Goal: Information Seeking & Learning: Learn about a topic

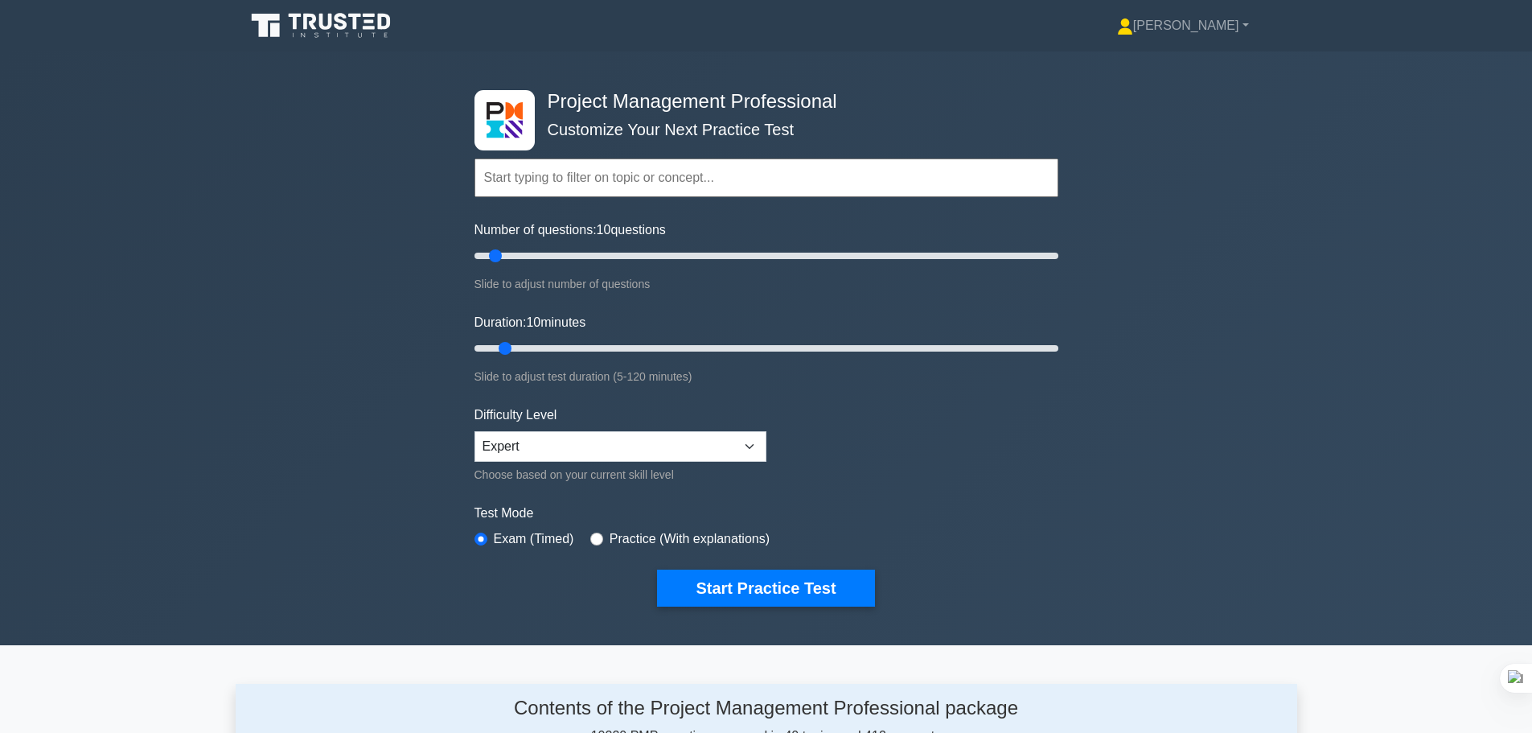
click at [560, 168] on input "text" at bounding box center [766, 177] width 584 height 39
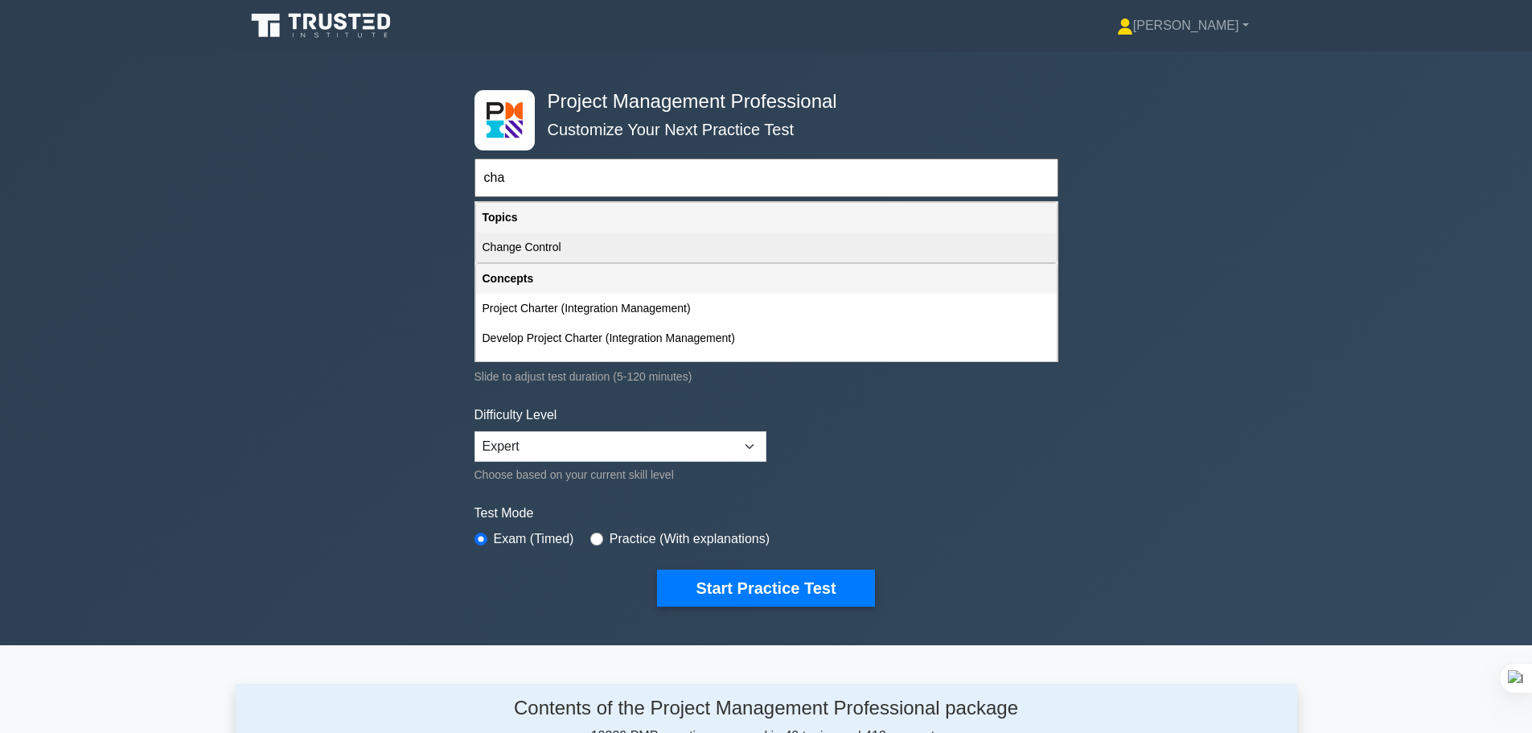
click at [548, 244] on div "Change Control" at bounding box center [766, 247] width 581 height 30
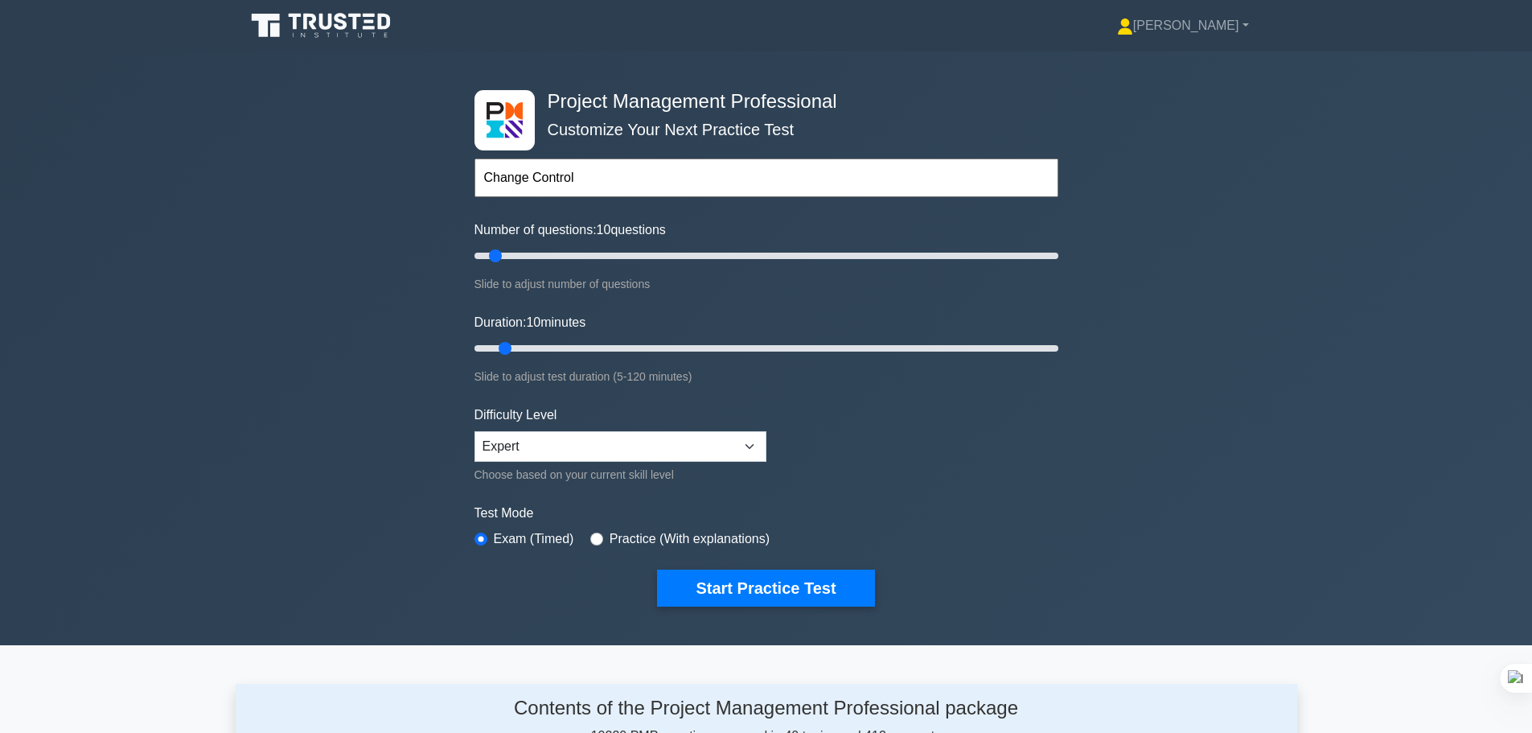
click at [583, 171] on input "Change Control" at bounding box center [766, 177] width 584 height 39
drag, startPoint x: 576, startPoint y: 177, endPoint x: 528, endPoint y: 169, distance: 48.1
click at [528, 169] on input "Change Control" at bounding box center [766, 177] width 584 height 39
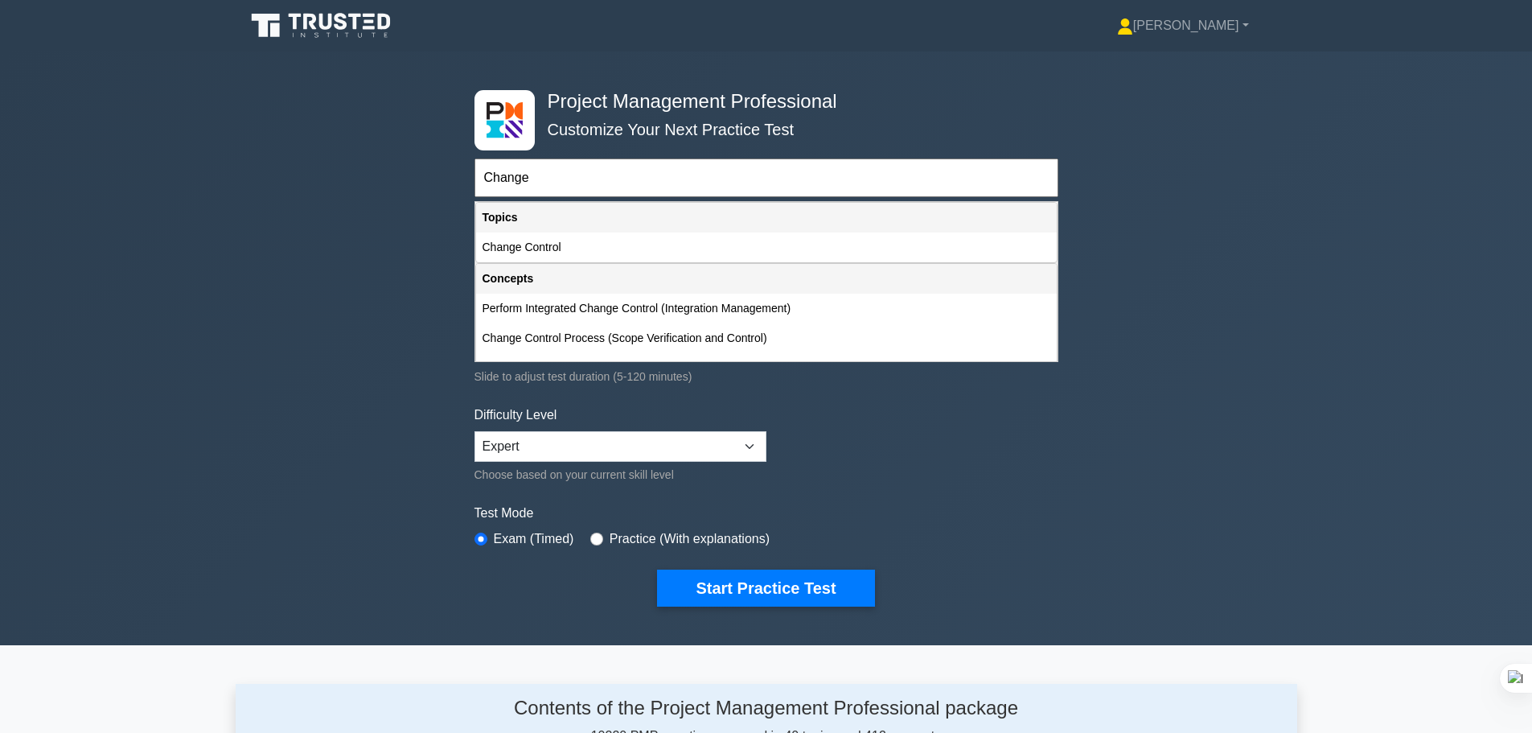
click at [637, 181] on input "Change" at bounding box center [766, 177] width 584 height 39
click at [622, 252] on div "Change Control" at bounding box center [766, 247] width 581 height 30
type input "Change Control"
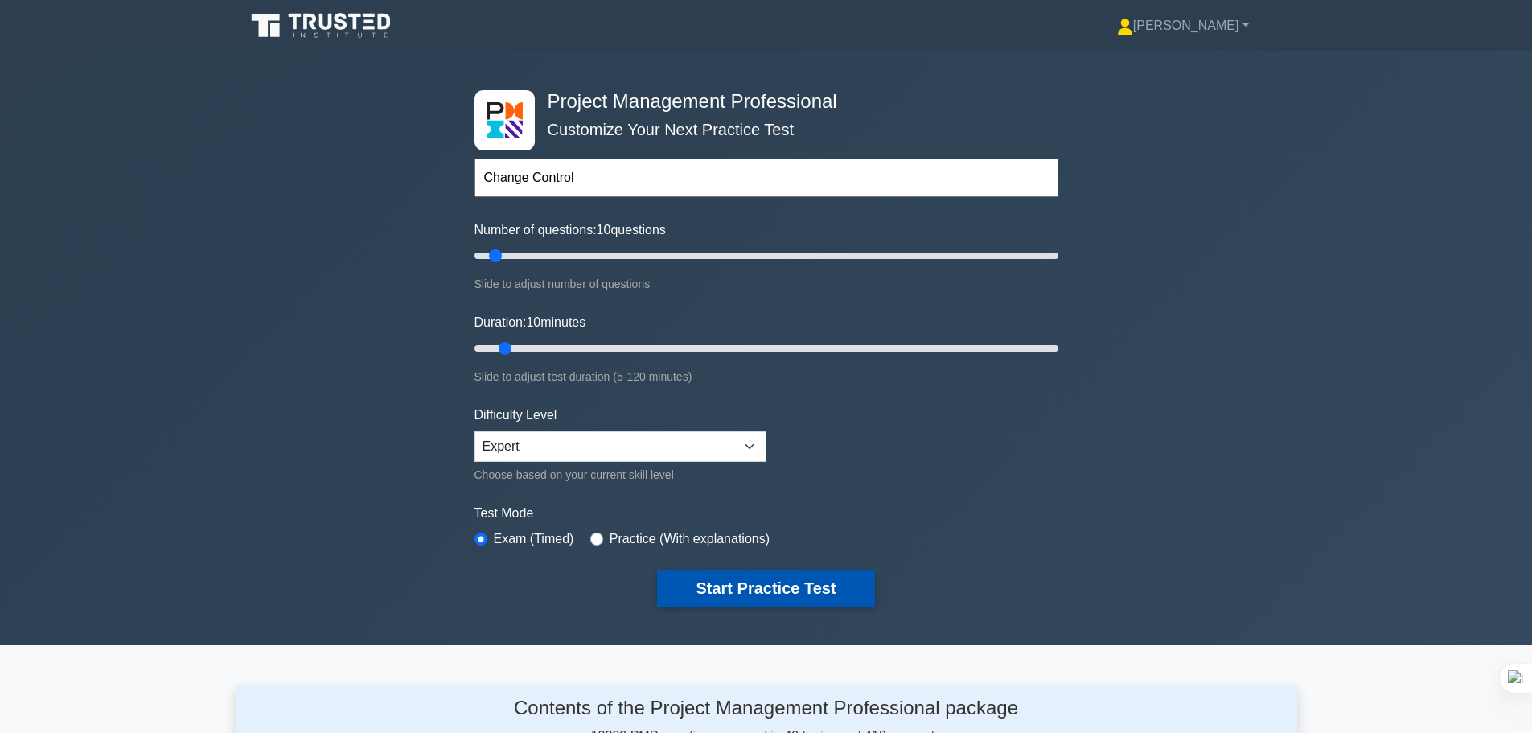
click at [741, 577] on button "Start Practice Test" at bounding box center [765, 587] width 217 height 37
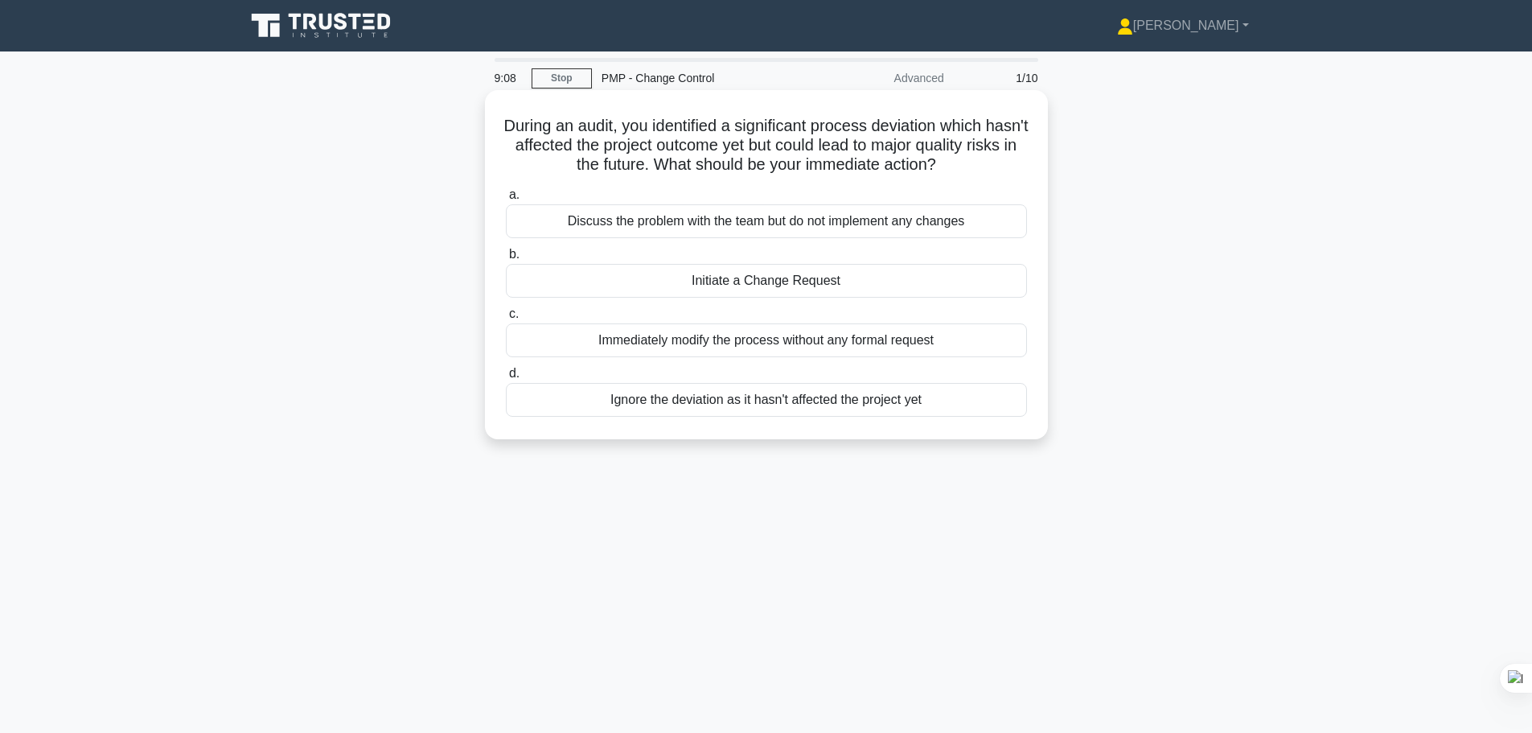
click at [736, 285] on div "Initiate a Change Request" at bounding box center [766, 281] width 521 height 34
click at [506, 260] on input "b. Initiate a Change Request" at bounding box center [506, 254] width 0 height 10
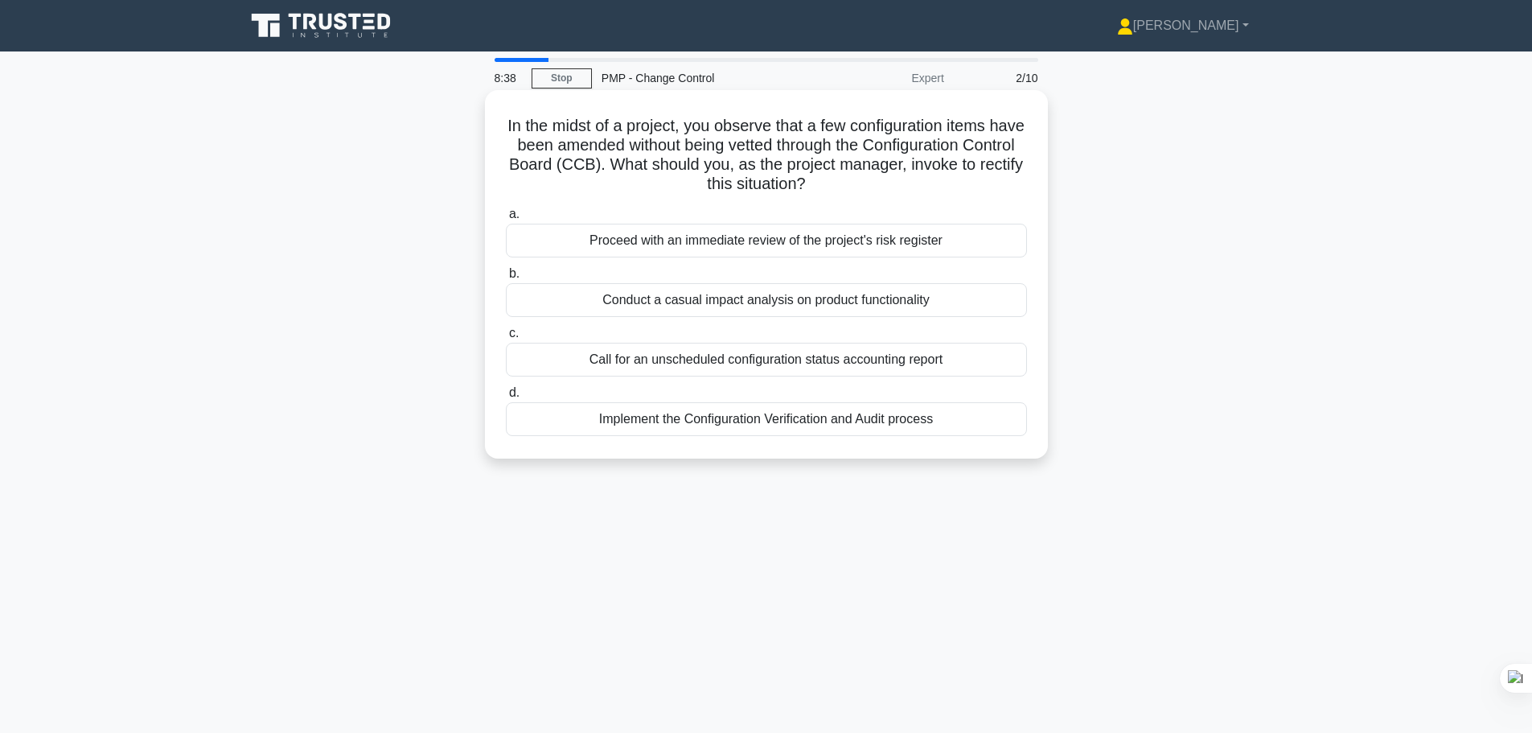
click at [706, 303] on div "Conduct a casual impact analysis on product functionality" at bounding box center [766, 300] width 521 height 34
click at [506, 279] on input "b. Conduct a casual impact analysis on product functionality" at bounding box center [506, 274] width 0 height 10
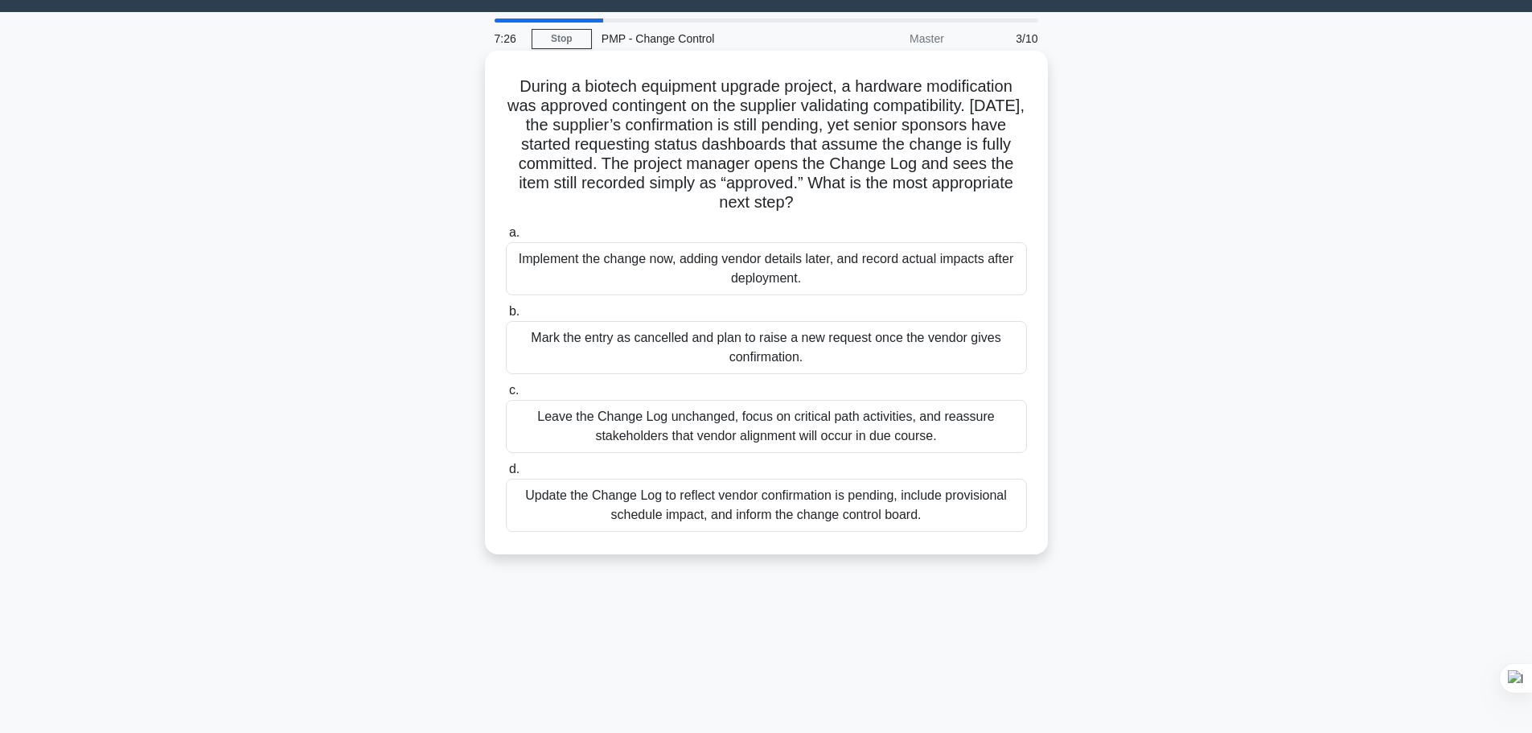
scroll to position [80, 0]
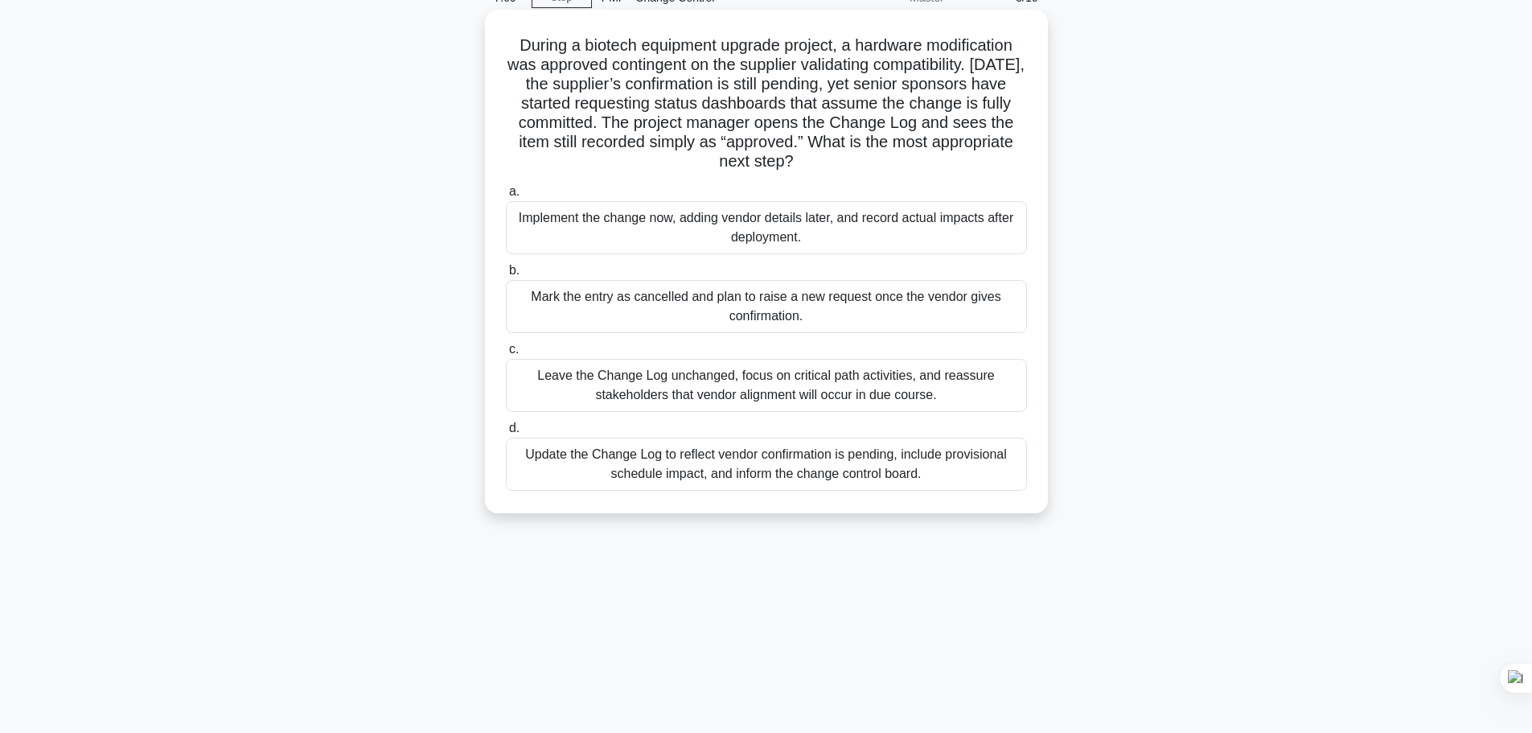
click at [833, 474] on div "Update the Change Log to reflect vendor confirmation is pending, include provis…" at bounding box center [766, 463] width 521 height 53
click at [506, 433] on input "d. Update the Change Log to reflect vendor confirmation is pending, include pro…" at bounding box center [506, 428] width 0 height 10
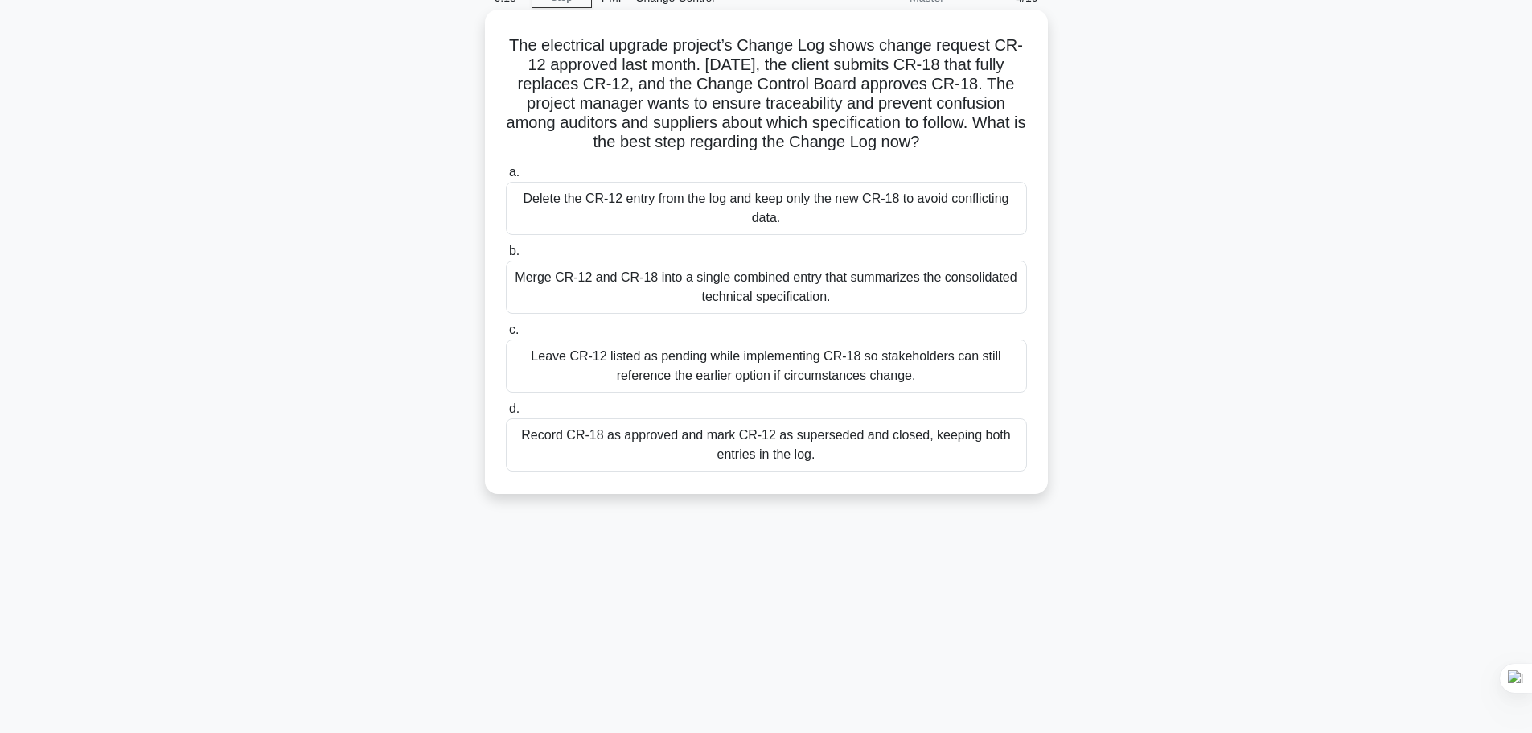
click at [865, 448] on div "Record CR-18 as approved and mark CR-12 as superseded and closed, keeping both …" at bounding box center [766, 444] width 521 height 53
click at [506, 414] on input "d. Record CR-18 as approved and mark CR-12 as superseded and closed, keeping bo…" at bounding box center [506, 409] width 0 height 10
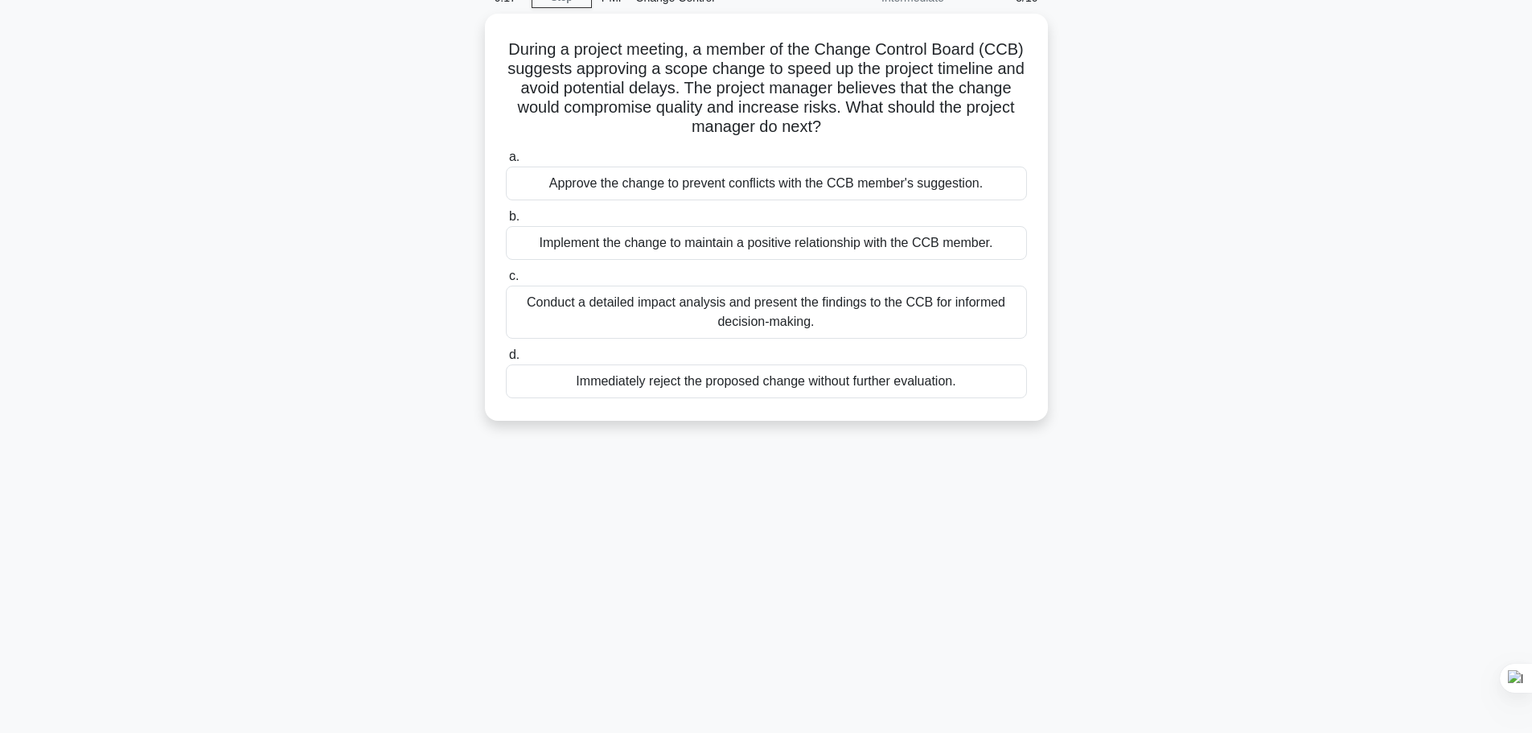
scroll to position [0, 0]
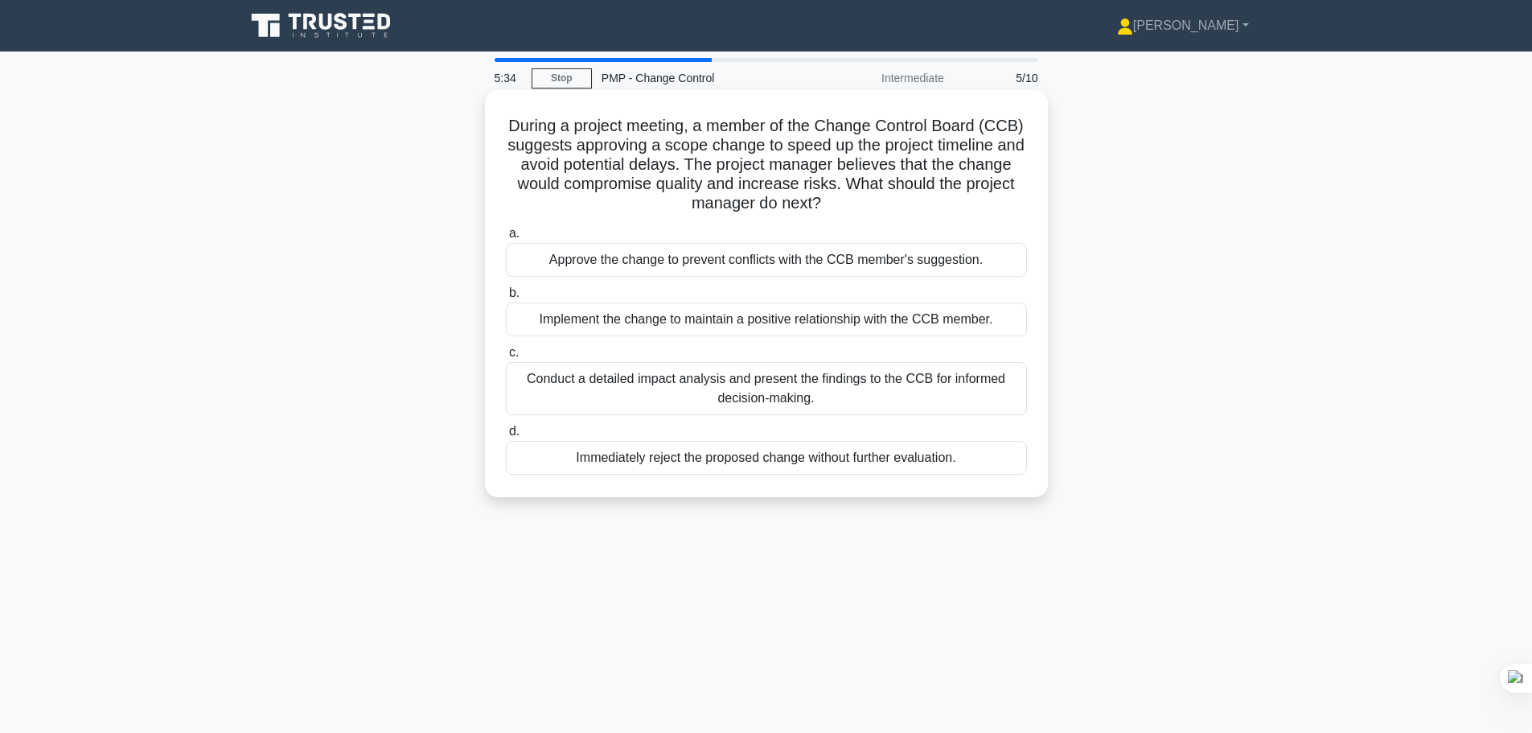
click at [803, 402] on div "Conduct a detailed impact analysis and present the findings to the CCB for info…" at bounding box center [766, 388] width 521 height 53
click at [506, 358] on input "c. Conduct a detailed impact analysis and present the findings to the CCB for i…" at bounding box center [506, 352] width 0 height 10
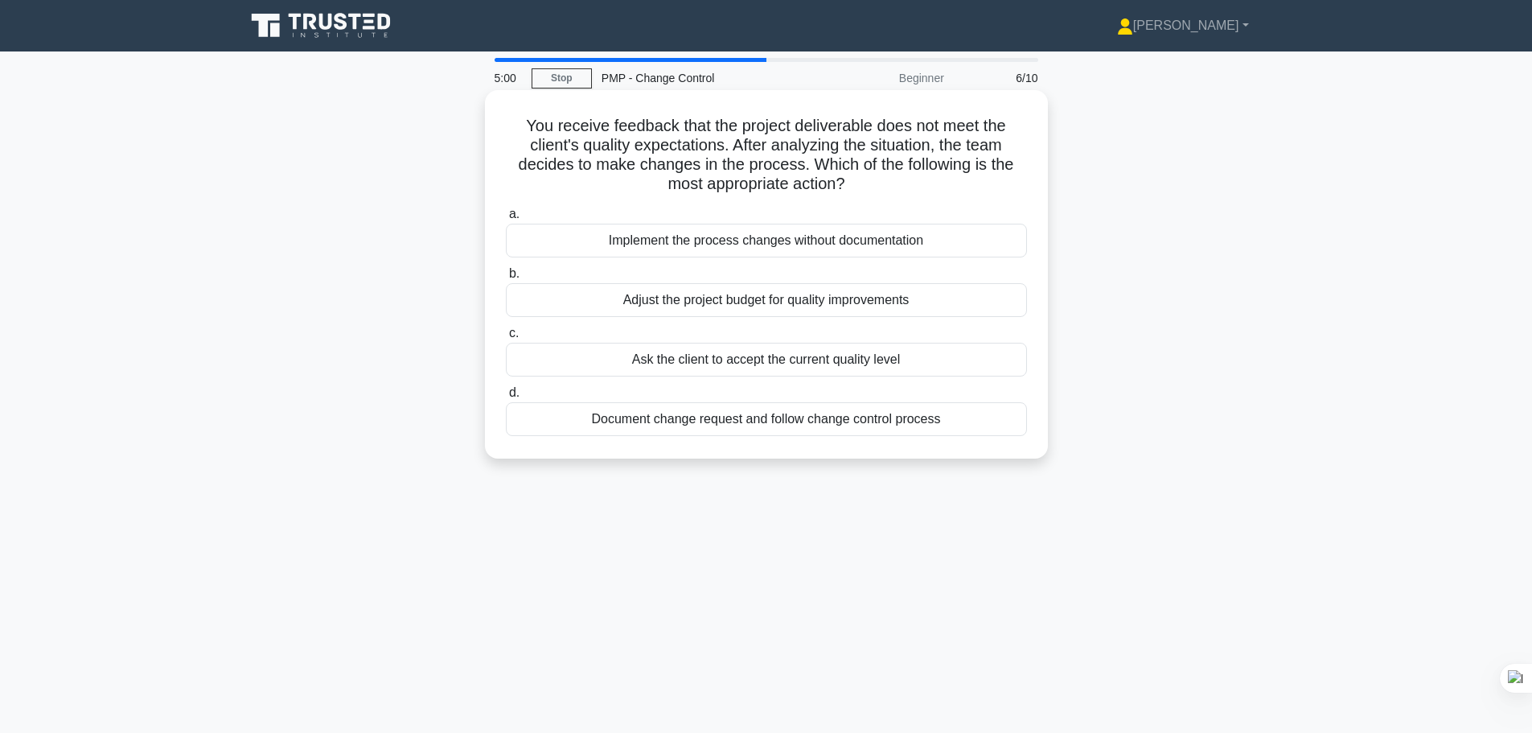
click at [805, 424] on div "Document change request and follow change control process" at bounding box center [766, 419] width 521 height 34
click at [506, 398] on input "d. Document change request and follow change control process" at bounding box center [506, 393] width 0 height 10
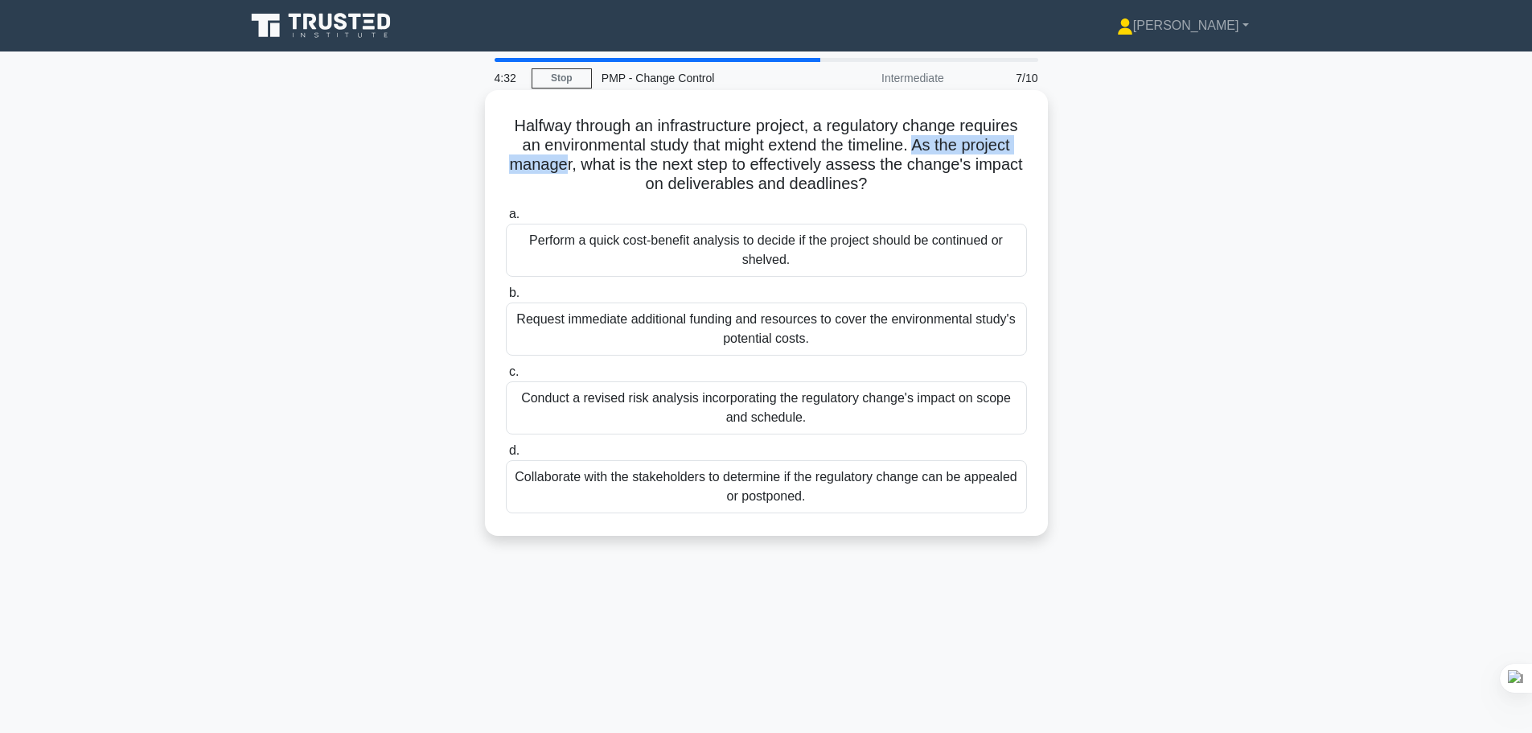
drag, startPoint x: 918, startPoint y: 148, endPoint x: 563, endPoint y: 164, distance: 355.8
click at [563, 164] on h5 "Halfway through an infrastructure project, a regulatory change requires an envi…" at bounding box center [766, 155] width 524 height 79
click at [883, 183] on icon ".spinner_0XTQ{transform-origin:center;animation:spinner_y6GP .75s linear infini…" at bounding box center [876, 184] width 19 height 19
click at [872, 412] on div "Conduct a revised risk analysis incorporating the regulatory change's impact on…" at bounding box center [766, 407] width 521 height 53
click at [506, 377] on input "c. Conduct a revised risk analysis incorporating the regulatory change's impact…" at bounding box center [506, 372] width 0 height 10
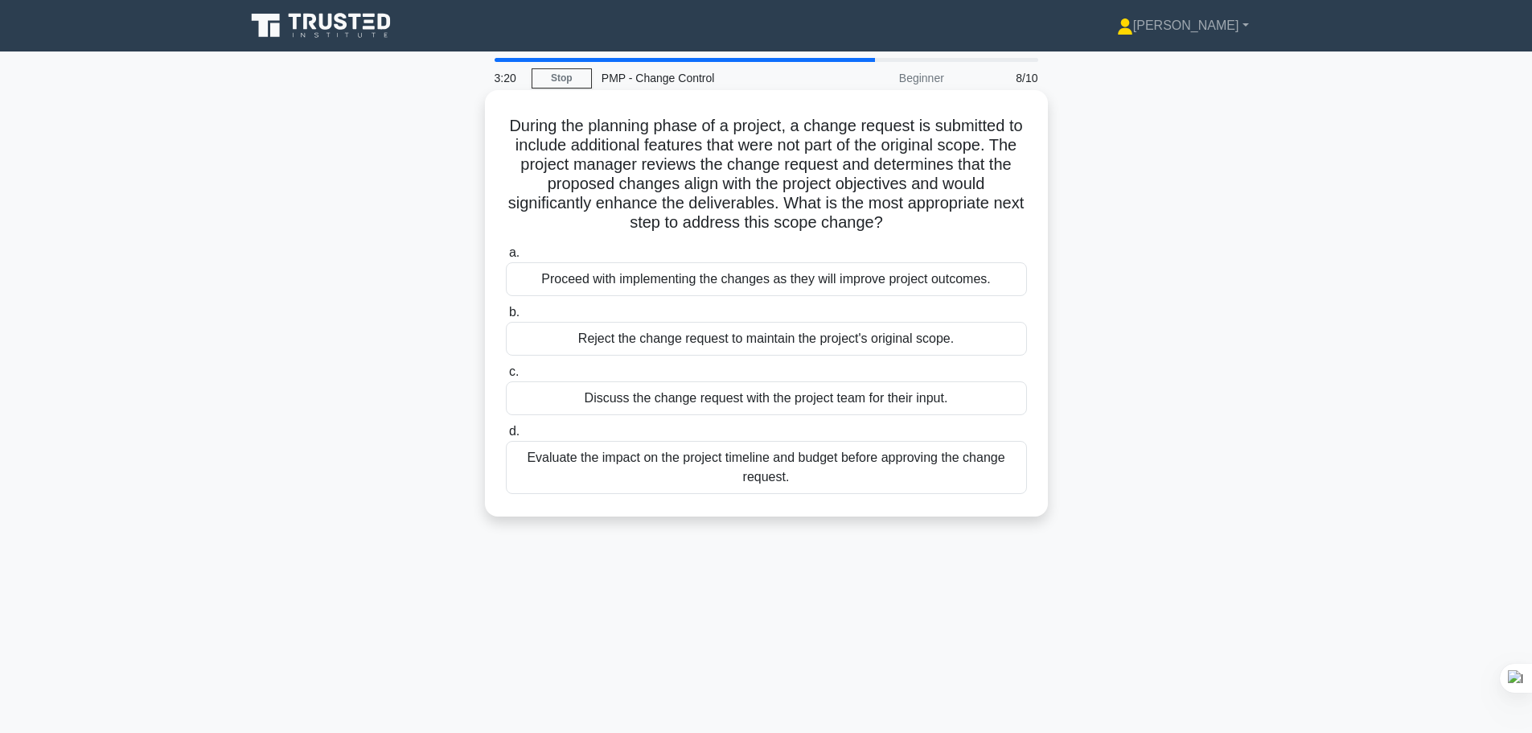
click at [883, 405] on div "Discuss the change request with the project team for their input." at bounding box center [766, 398] width 521 height 34
click at [506, 377] on input "c. Discuss the change request with the project team for their input." at bounding box center [506, 372] width 0 height 10
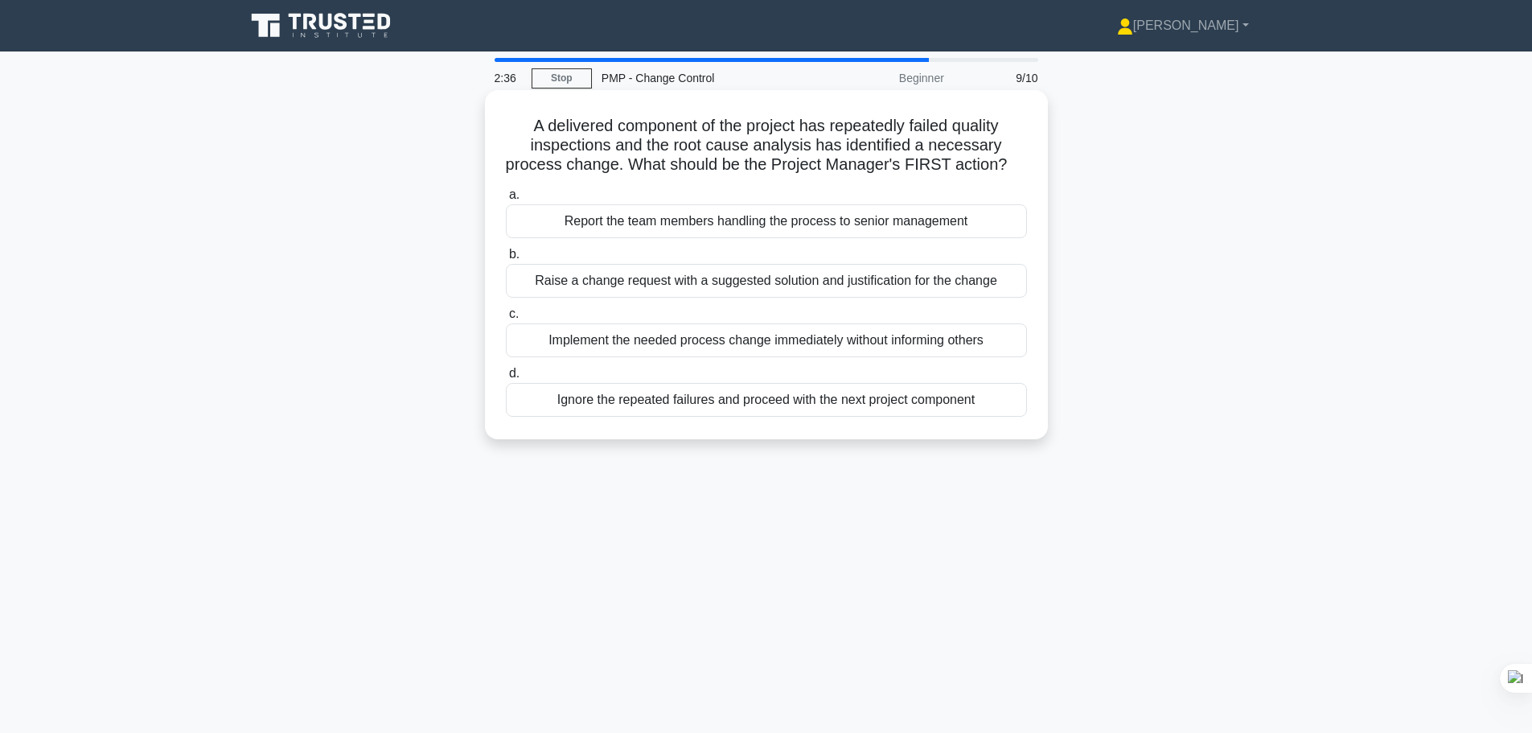
click at [723, 298] on div "Raise a change request with a suggested solution and justification for the chan…" at bounding box center [766, 281] width 521 height 34
click at [506, 260] on input "b. Raise a change request with a suggested solution and justification for the c…" at bounding box center [506, 254] width 0 height 10
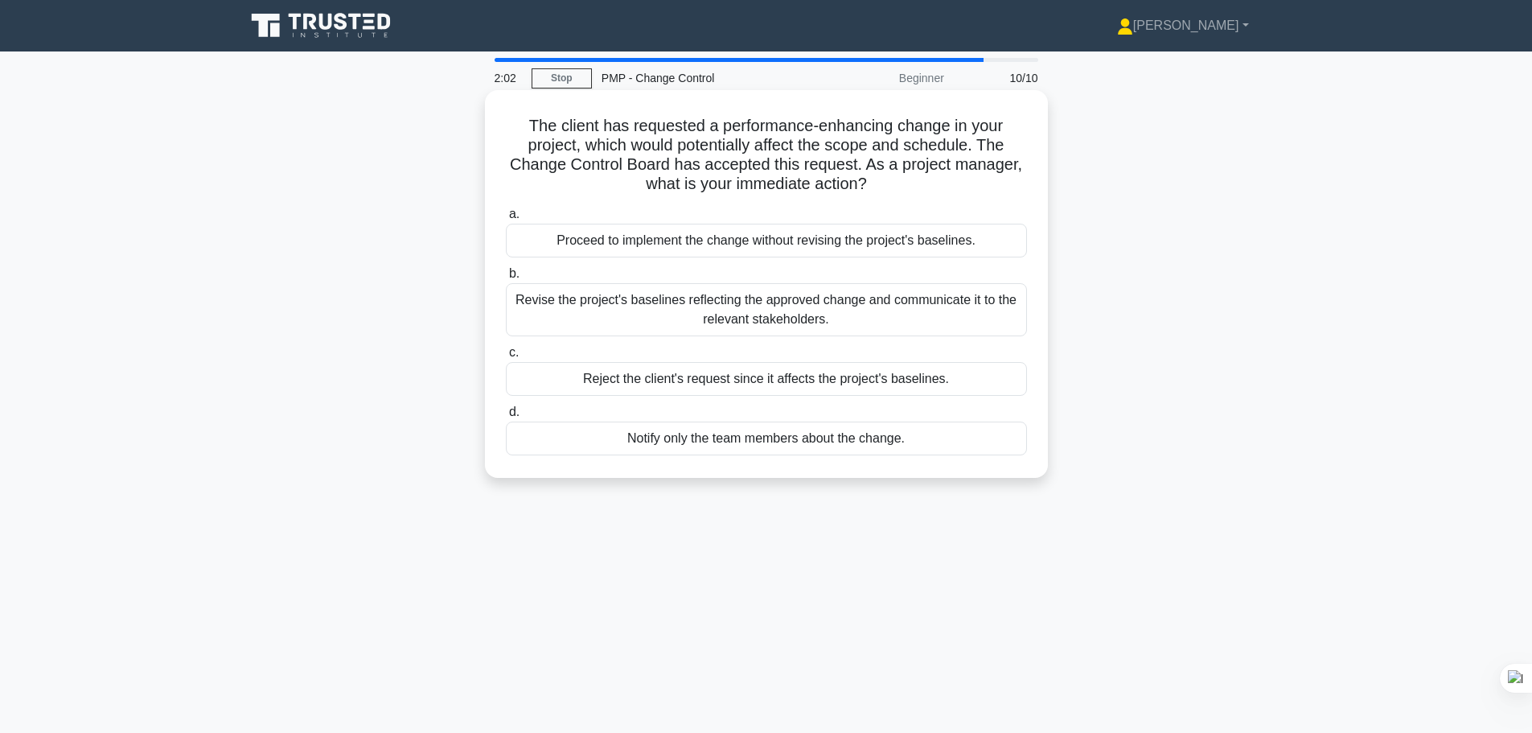
click at [781, 318] on div "Revise the project's baselines reflecting the approved change and communicate i…" at bounding box center [766, 309] width 521 height 53
click at [506, 279] on input "b. Revise the project's baselines reflecting the approved change and communicat…" at bounding box center [506, 274] width 0 height 10
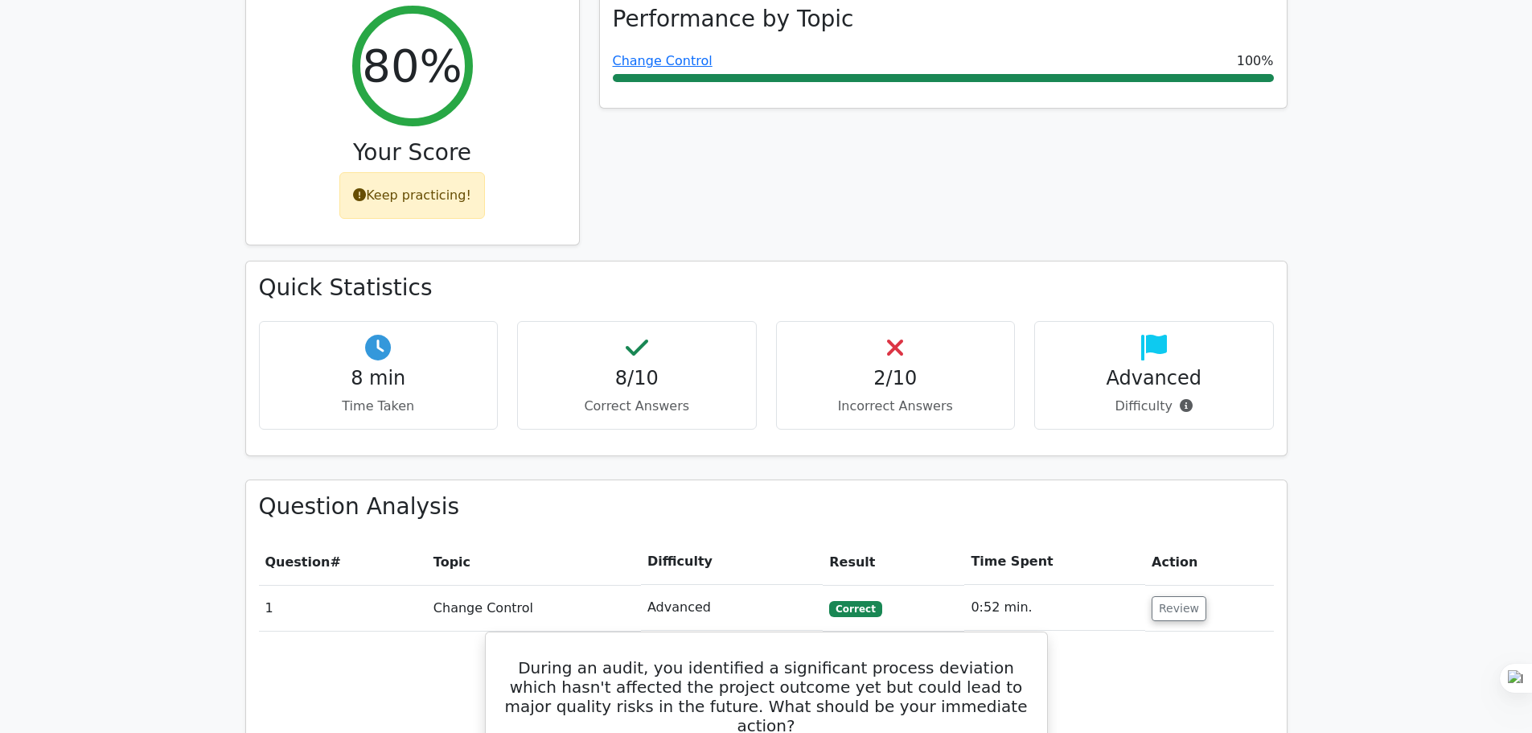
click at [903, 367] on h4 "2/10" at bounding box center [896, 378] width 212 height 23
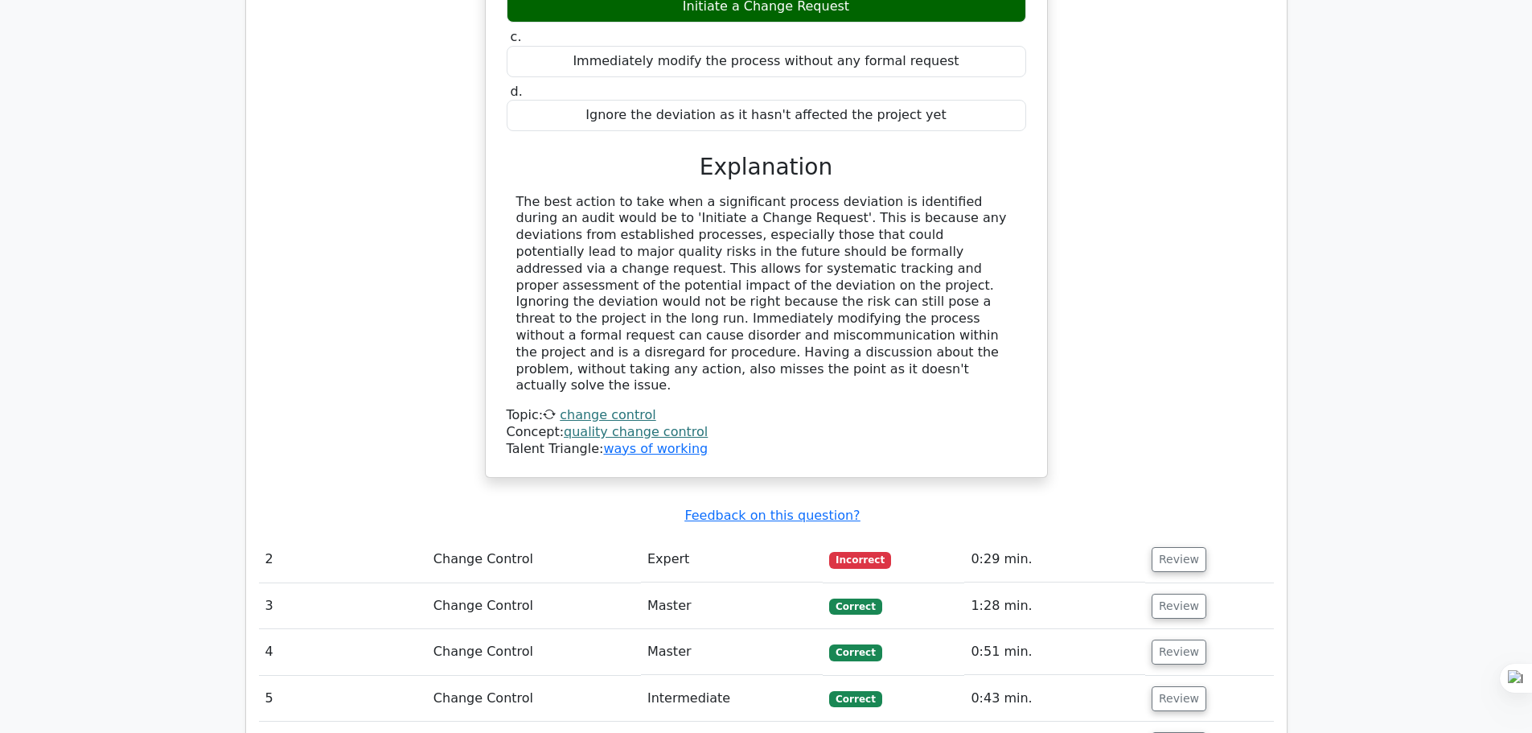
scroll to position [1206, 0]
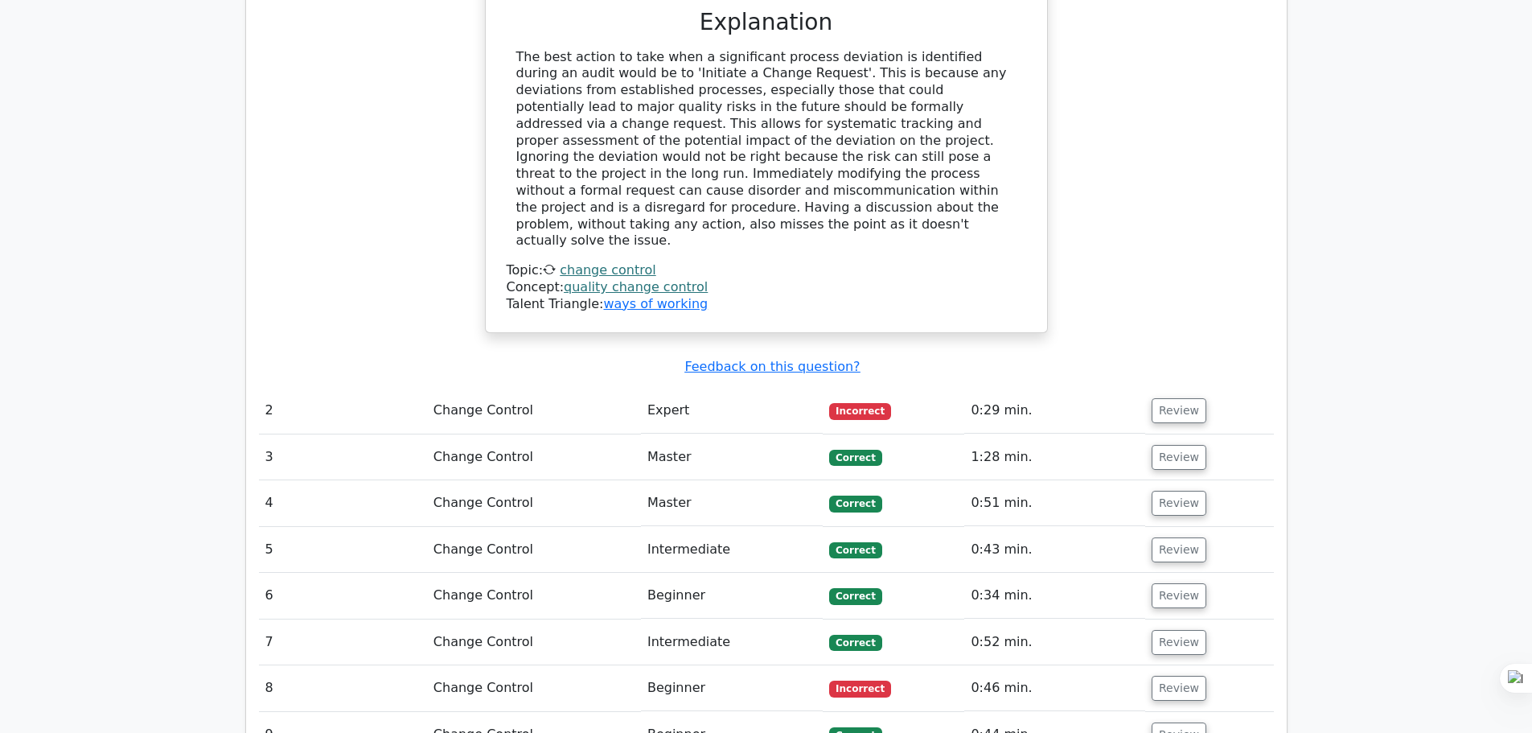
click at [848, 403] on span "Incorrect" at bounding box center [860, 411] width 62 height 16
click at [1176, 398] on button "Review" at bounding box center [1179, 410] width 55 height 25
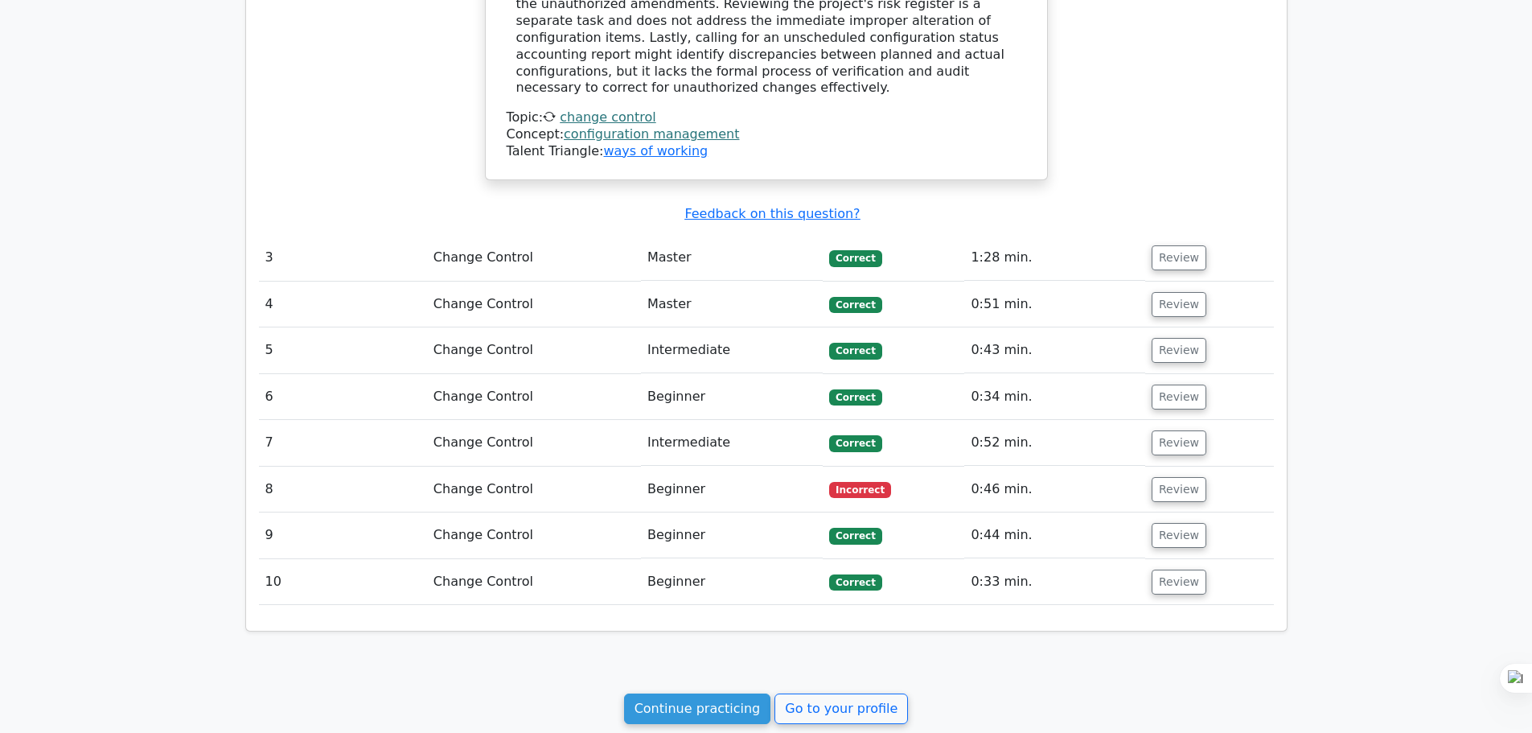
scroll to position [2217, 0]
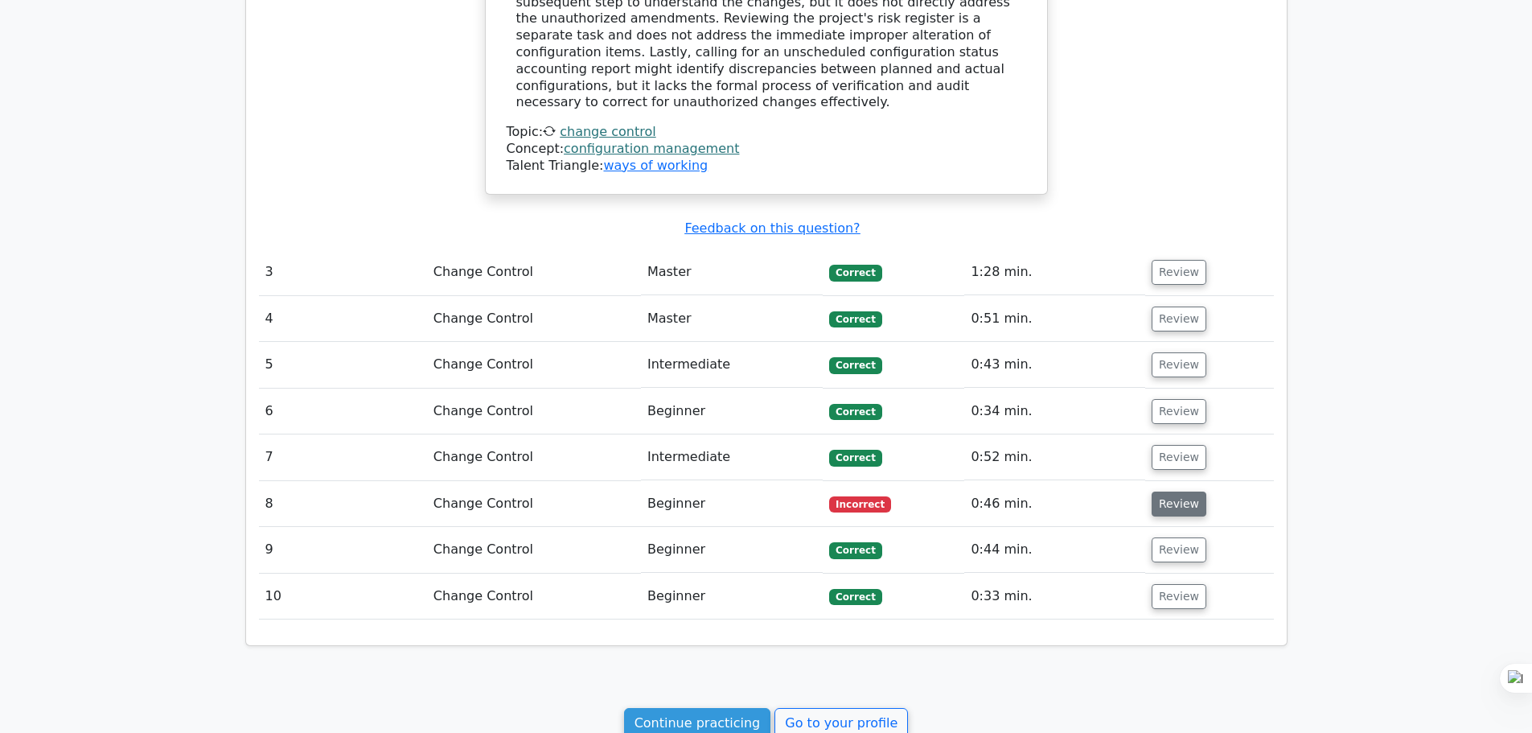
click at [1168, 491] on button "Review" at bounding box center [1179, 503] width 55 height 25
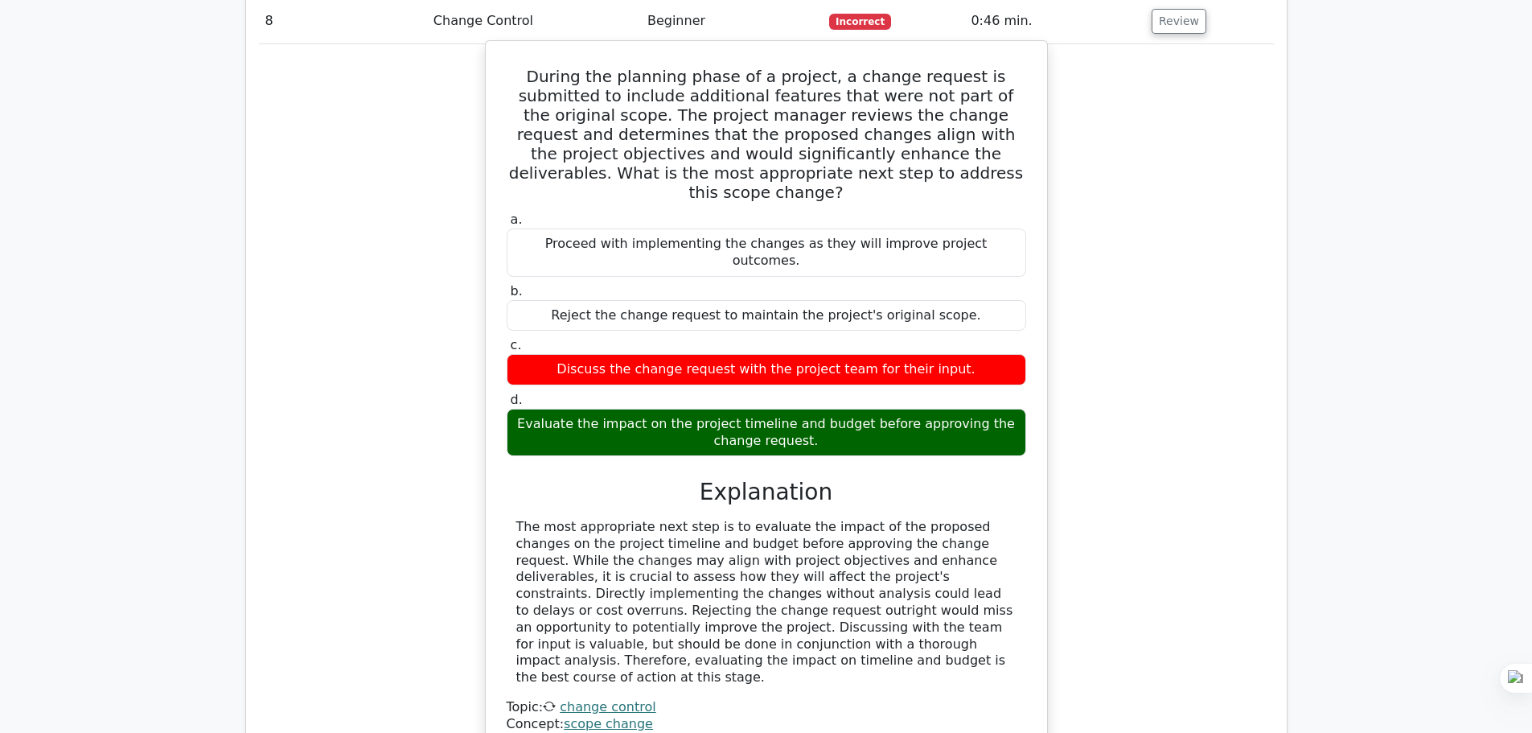
scroll to position [3102, 0]
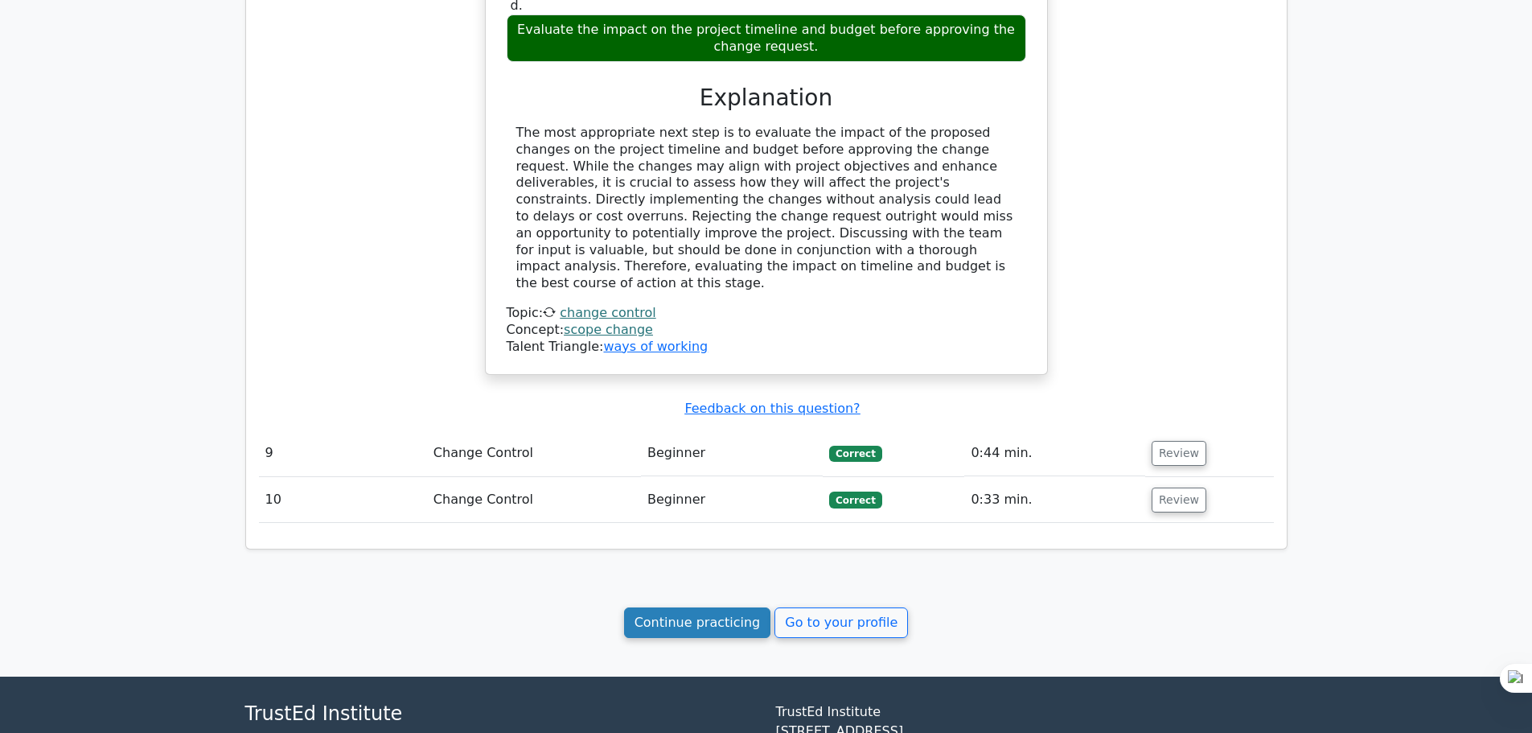
click at [693, 607] on link "Continue practicing" at bounding box center [697, 622] width 147 height 31
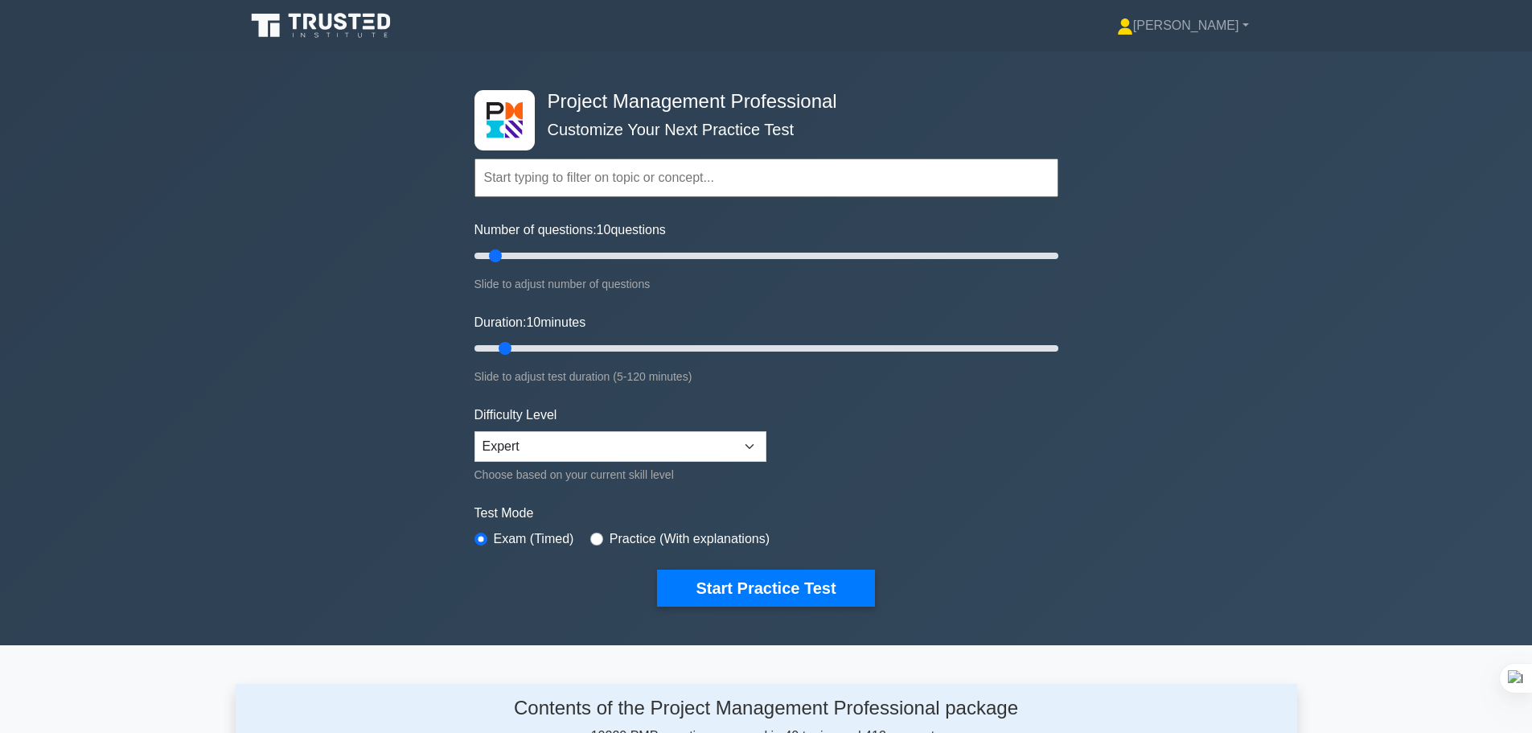
click at [638, 177] on input "text" at bounding box center [766, 177] width 584 height 39
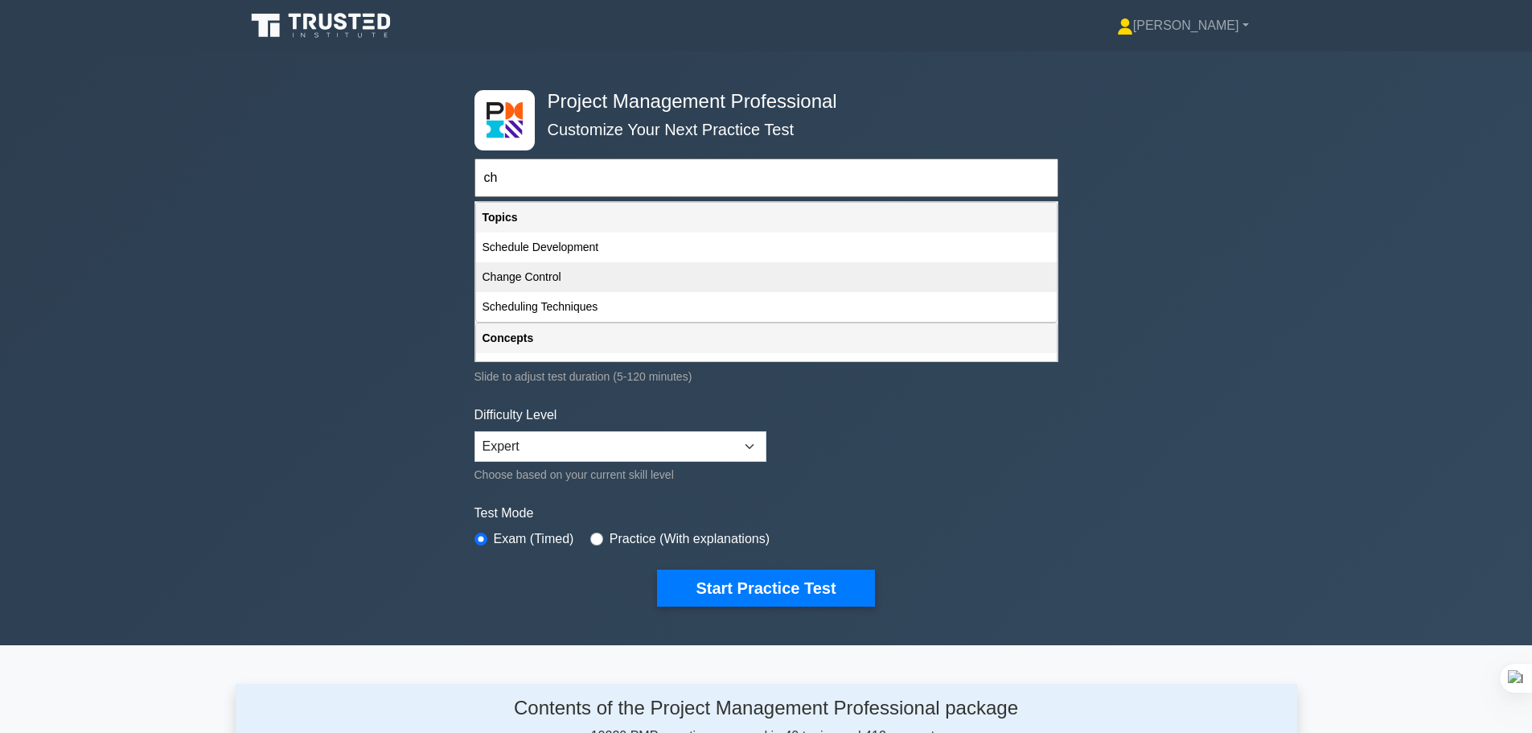
click at [573, 272] on div "Change Control" at bounding box center [766, 277] width 581 height 30
type input "Change Control"
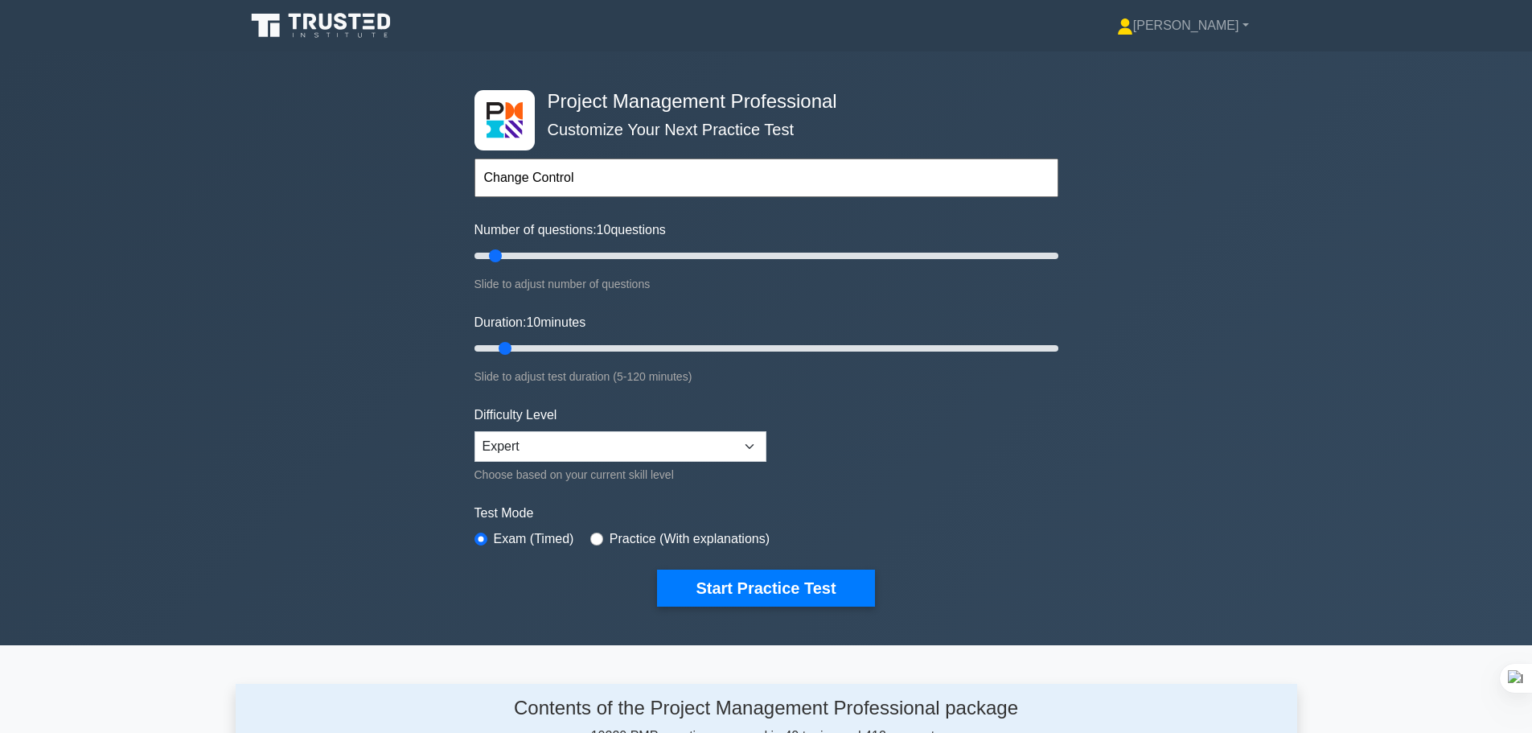
drag, startPoint x: 594, startPoint y: 176, endPoint x: 458, endPoint y: 166, distance: 137.1
click at [458, 166] on div "Project Management Professional Customize Your Next Practice Test Change Contro…" at bounding box center [766, 348] width 1532 height 594
click at [577, 190] on input "text" at bounding box center [766, 177] width 584 height 39
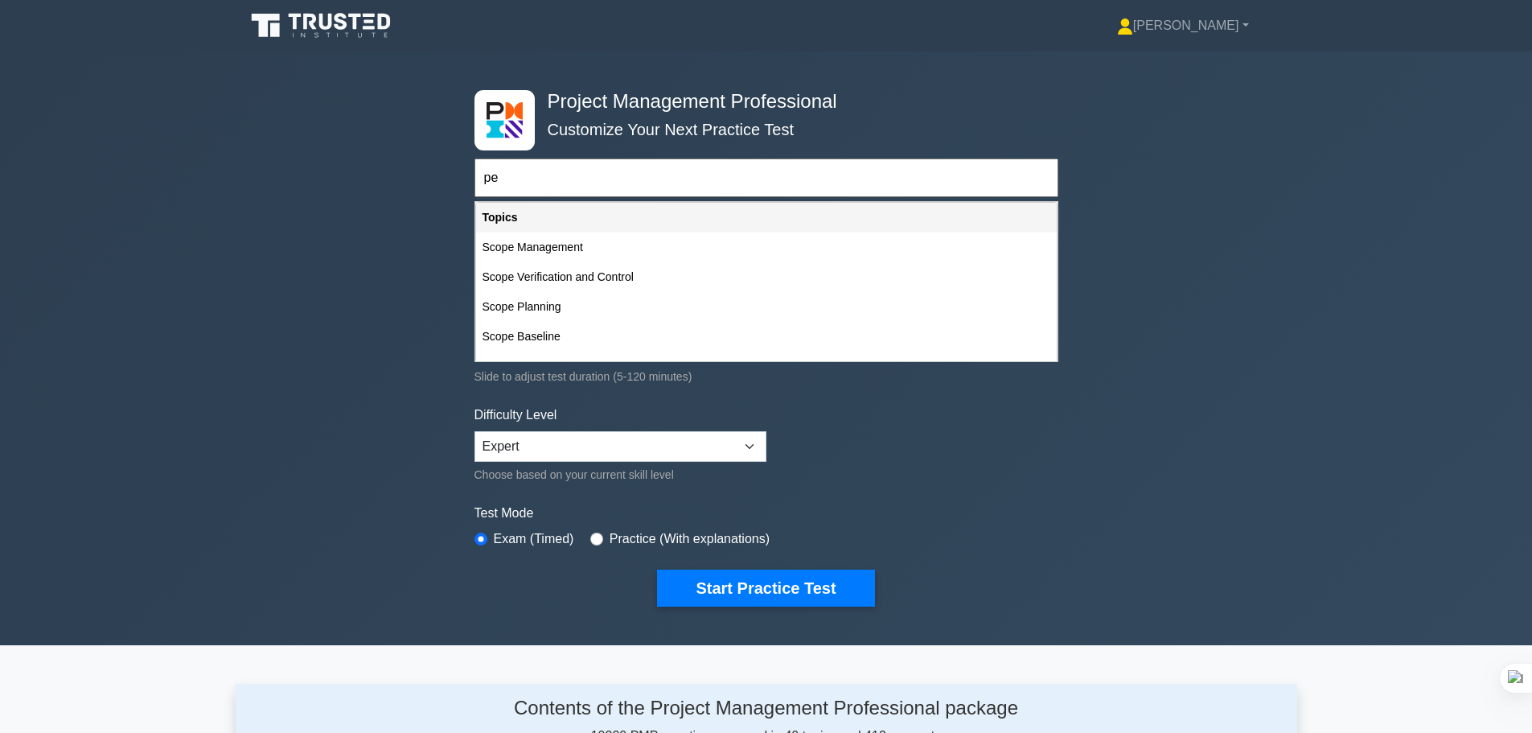
type input "p"
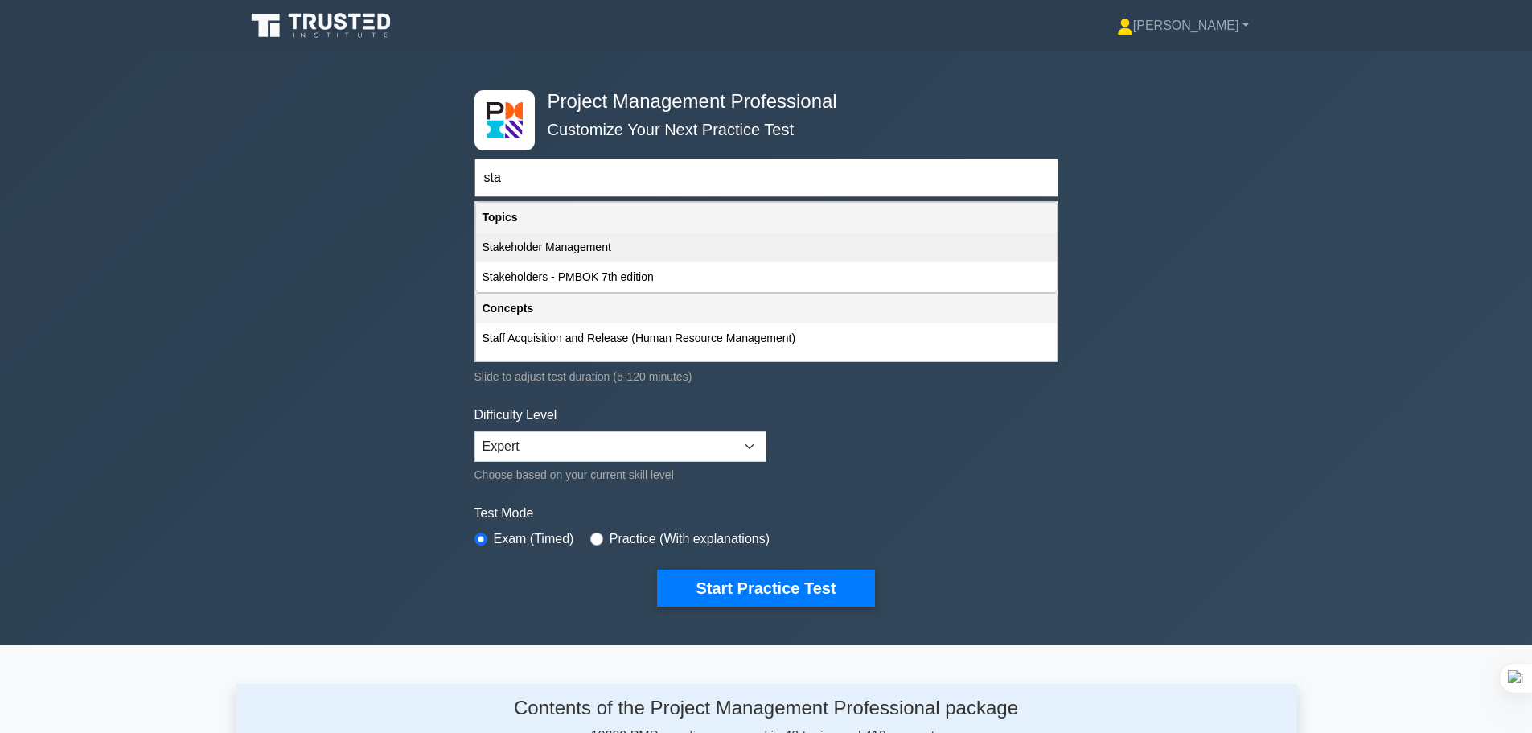
click at [520, 250] on div "Stakeholder Management" at bounding box center [766, 247] width 581 height 30
type input "Stakeholder Management"
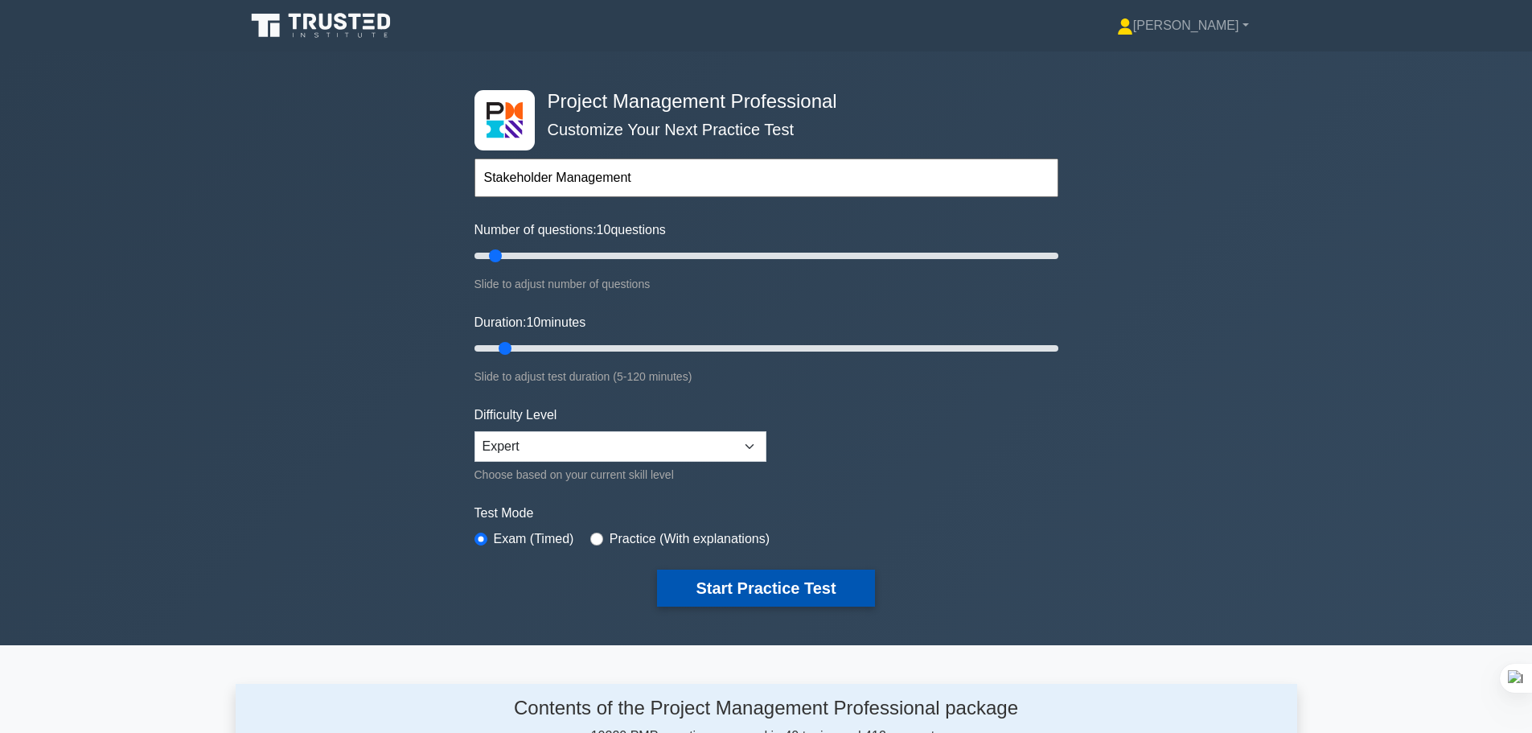
click at [803, 577] on button "Start Practice Test" at bounding box center [765, 587] width 217 height 37
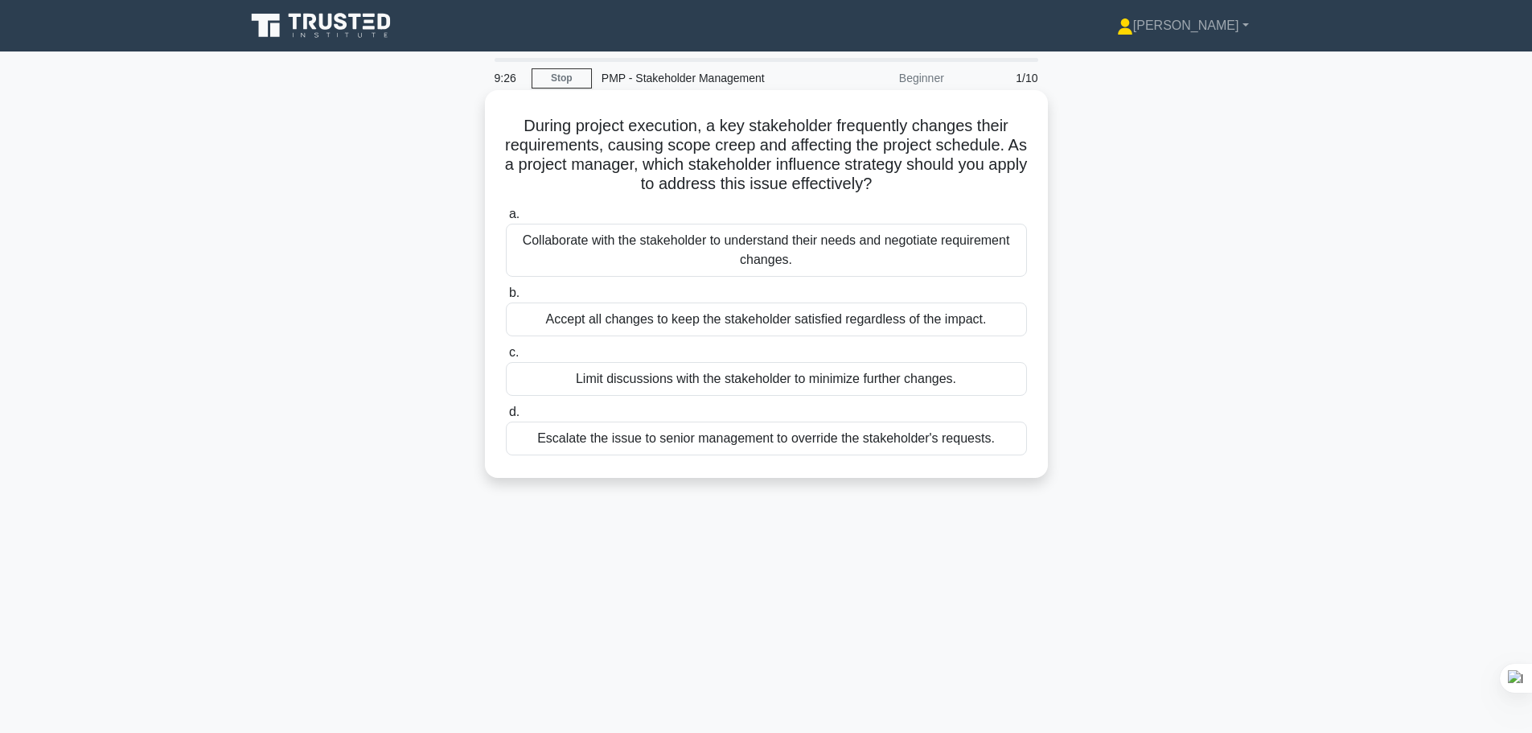
click at [695, 258] on div "Collaborate with the stakeholder to understand their needs and negotiate requir…" at bounding box center [766, 250] width 521 height 53
click at [506, 220] on input "a. Collaborate with the stakeholder to understand their needs and negotiate req…" at bounding box center [506, 214] width 0 height 10
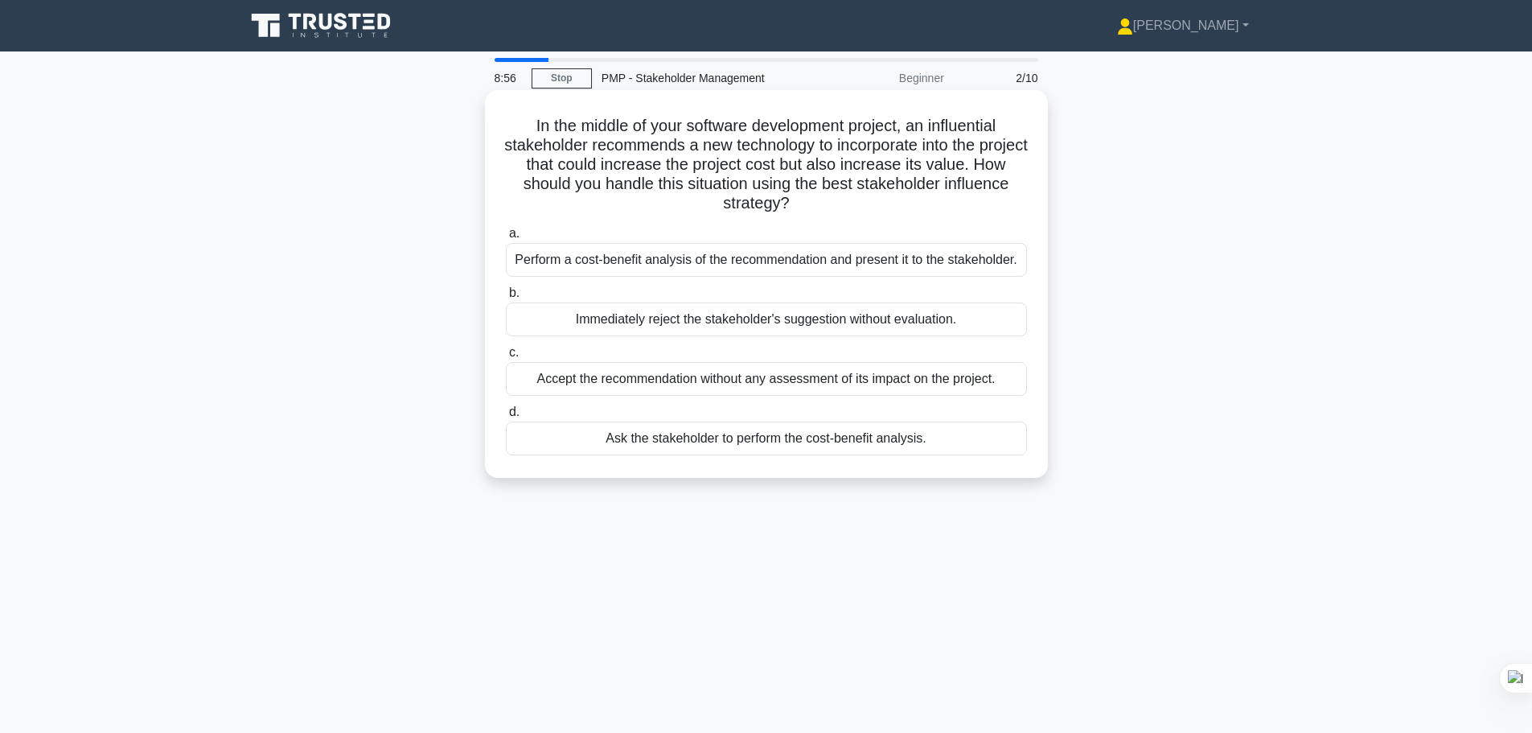
click at [718, 269] on div "Perform a cost-benefit analysis of the recommendation and present it to the sta…" at bounding box center [766, 260] width 521 height 34
click at [506, 239] on input "a. Perform a cost-benefit analysis of the recommendation and present it to the …" at bounding box center [506, 233] width 0 height 10
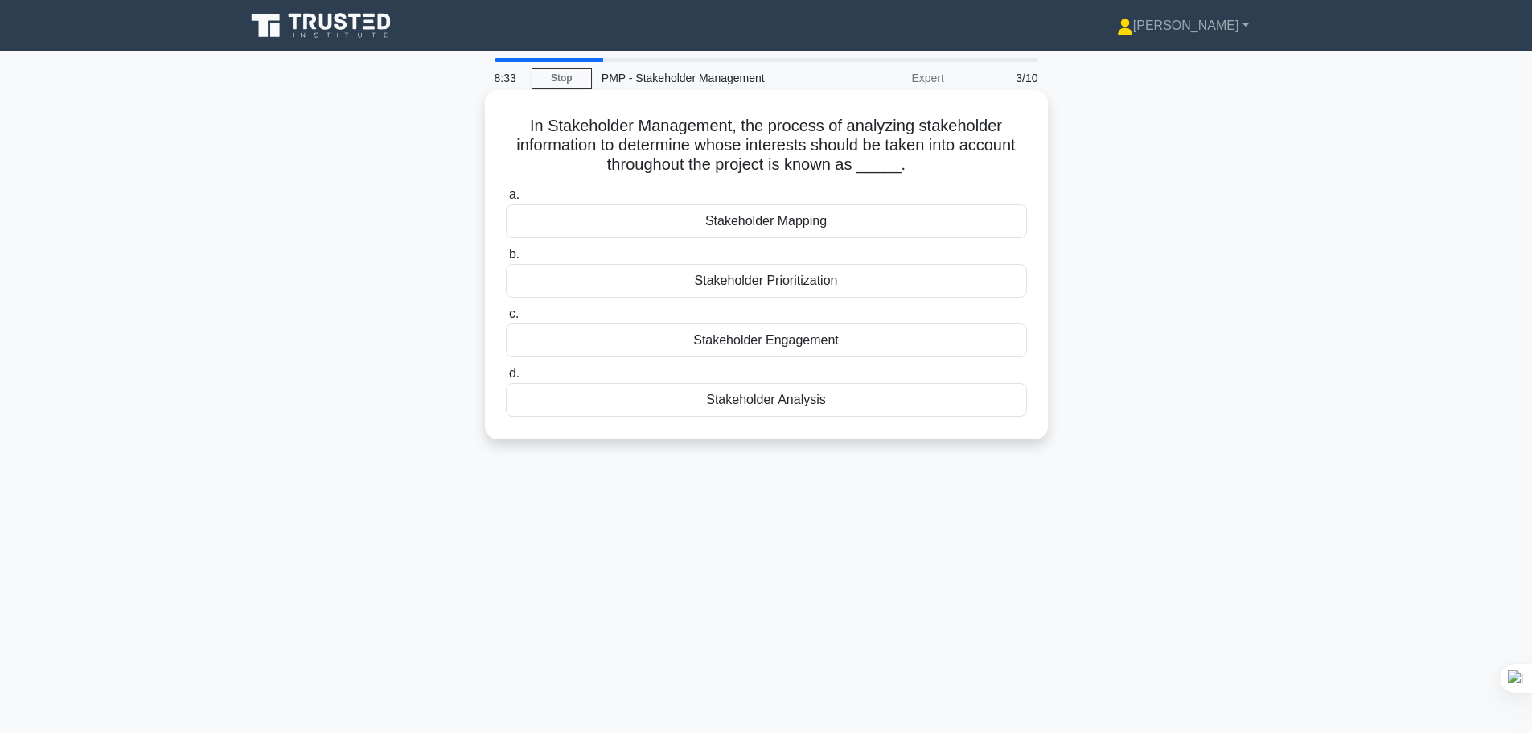
click at [760, 397] on div "Stakeholder Analysis" at bounding box center [766, 400] width 521 height 34
click at [506, 379] on input "d. Stakeholder Analysis" at bounding box center [506, 373] width 0 height 10
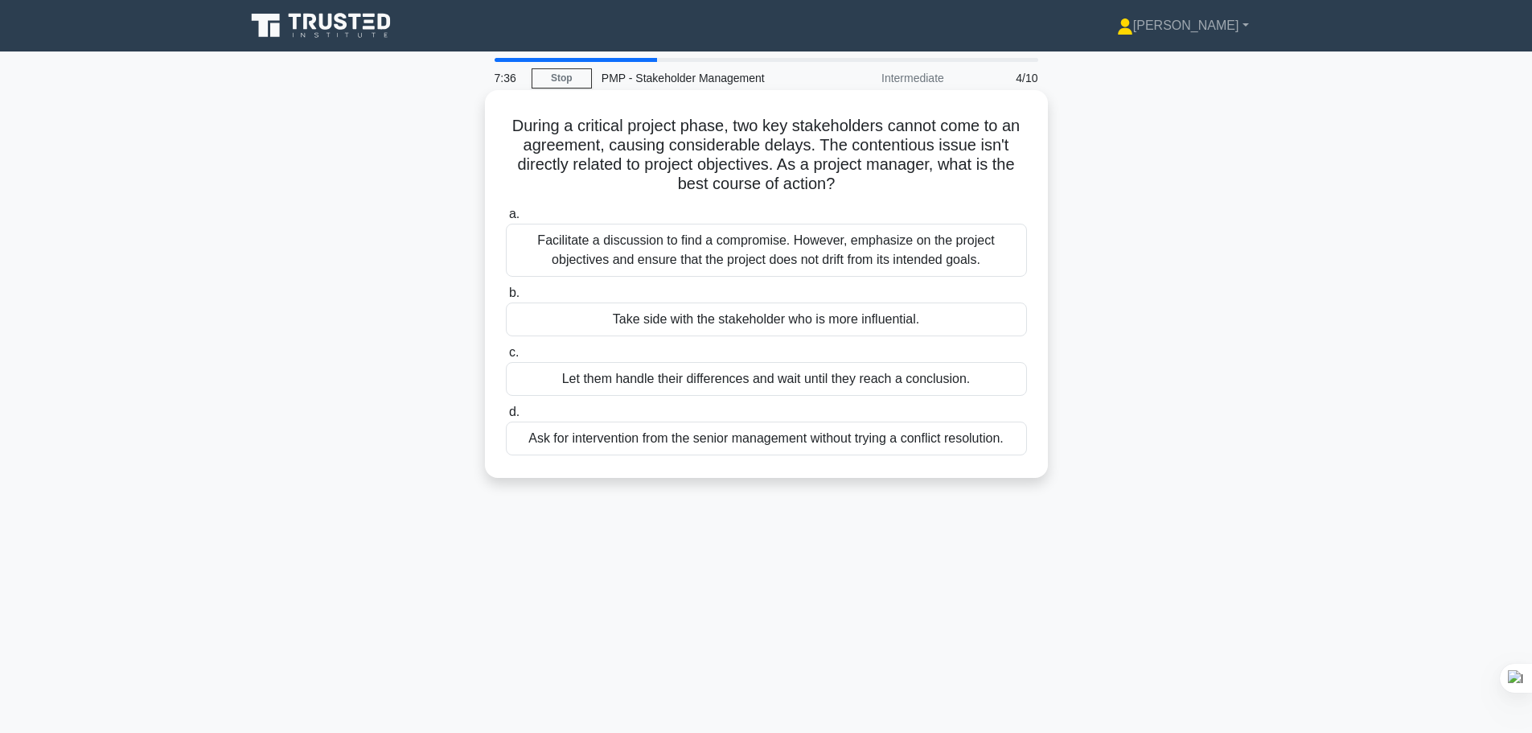
click at [790, 252] on div "Facilitate a discussion to find a compromise. However, emphasize on the project…" at bounding box center [766, 250] width 521 height 53
click at [506, 220] on input "a. Facilitate a discussion to find a compromise. However, emphasize on the proj…" at bounding box center [506, 214] width 0 height 10
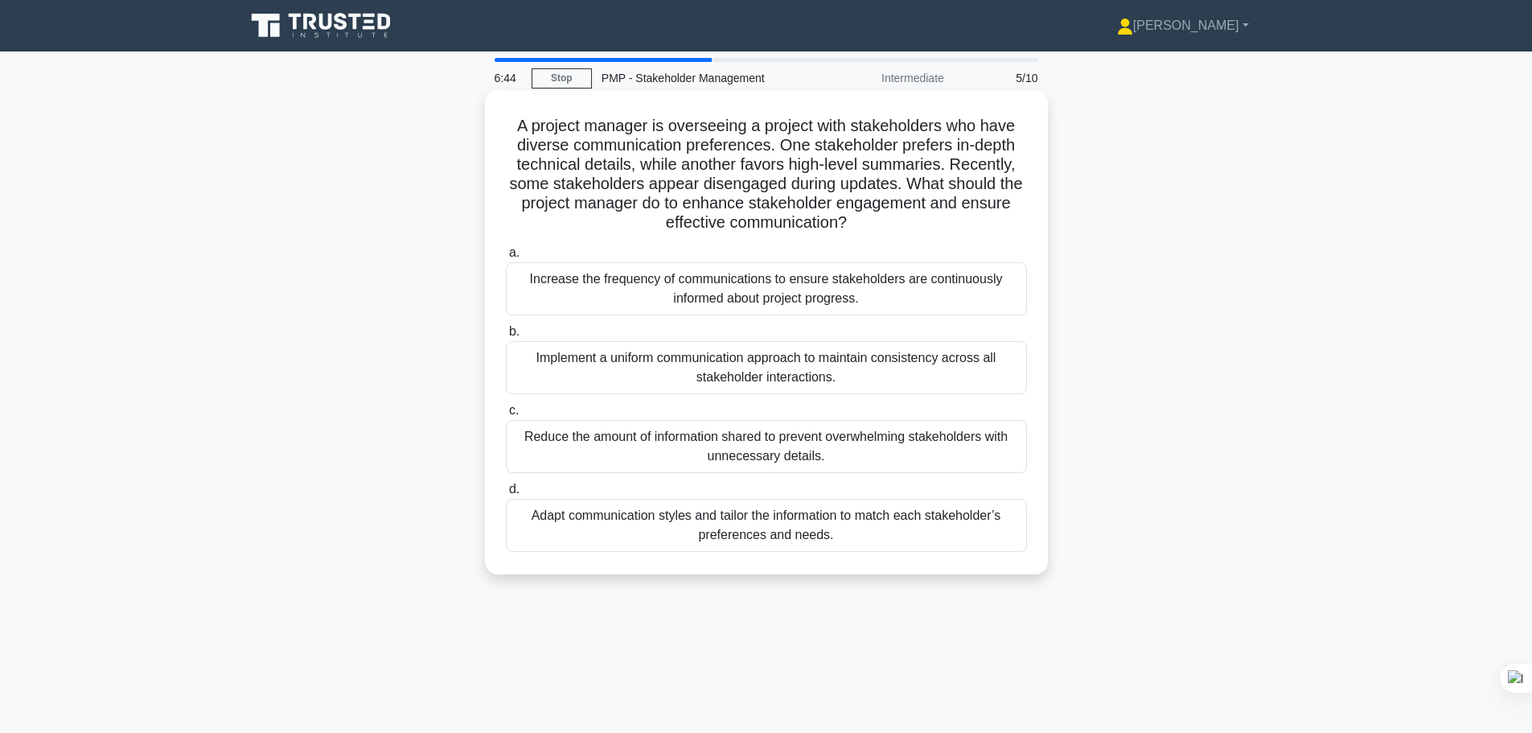
click at [855, 535] on div "Adapt communication styles and tailor the information to match each stakeholder…" at bounding box center [766, 525] width 521 height 53
click at [506, 495] on input "d. Adapt communication styles and tailor the information to match each stakehol…" at bounding box center [506, 489] width 0 height 10
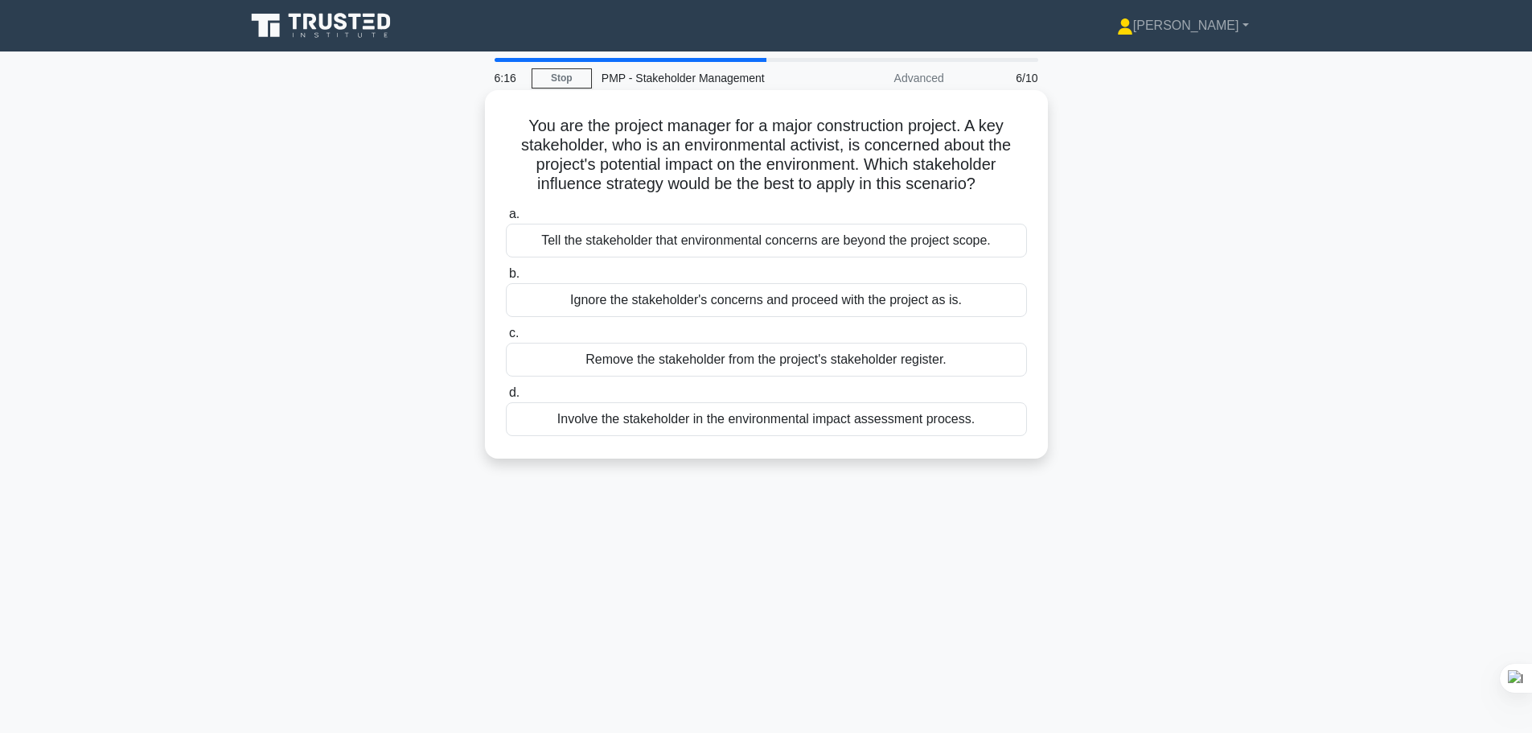
click at [832, 421] on div "Involve the stakeholder in the environmental impact assessment process." at bounding box center [766, 419] width 521 height 34
click at [506, 398] on input "d. Involve the stakeholder in the environmental impact assessment process." at bounding box center [506, 393] width 0 height 10
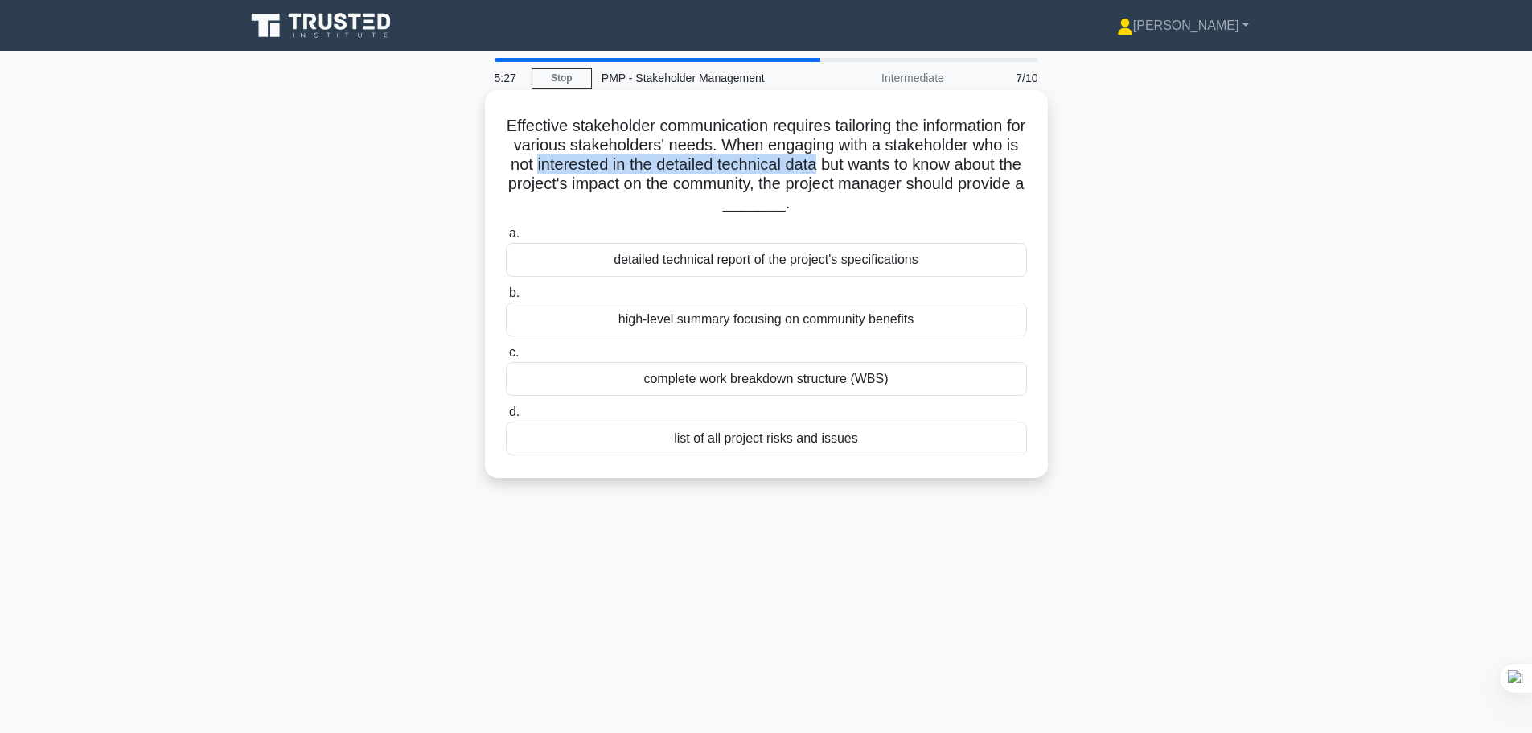
drag, startPoint x: 882, startPoint y: 168, endPoint x: 592, endPoint y: 166, distance: 290.3
click at [592, 166] on h5 "Effective stakeholder communication requires tailoring the information for vari…" at bounding box center [766, 165] width 524 height 98
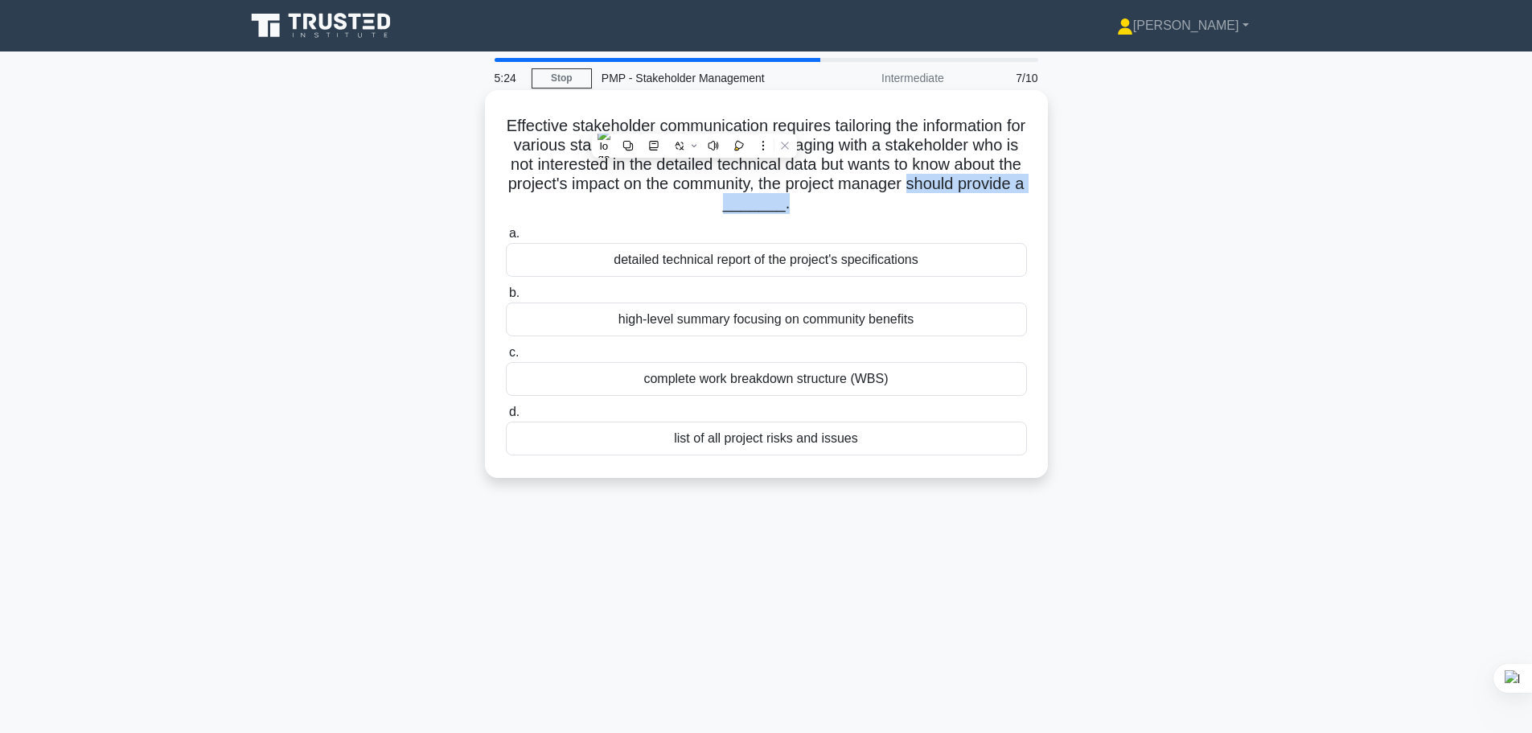
click at [502, 217] on div "Effective stakeholder communication requires tailoring the information for vari…" at bounding box center [766, 284] width 550 height 375
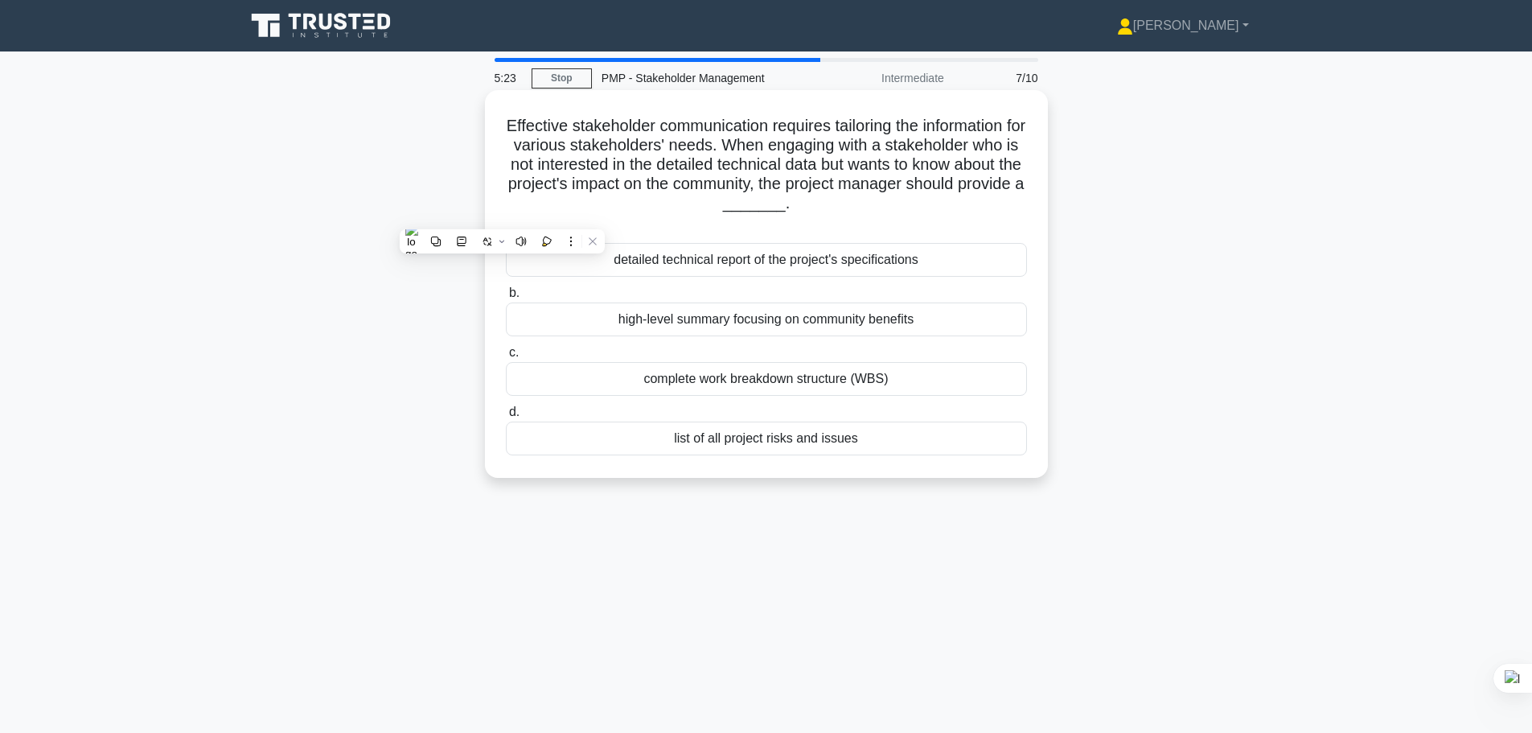
click at [589, 189] on h5 "Effective stakeholder communication requires tailoring the information for vari…" at bounding box center [766, 165] width 524 height 98
click at [865, 327] on div "high-level summary focusing on community benefits" at bounding box center [766, 319] width 521 height 34
click at [506, 298] on input "b. high-level summary focusing on community benefits" at bounding box center [506, 293] width 0 height 10
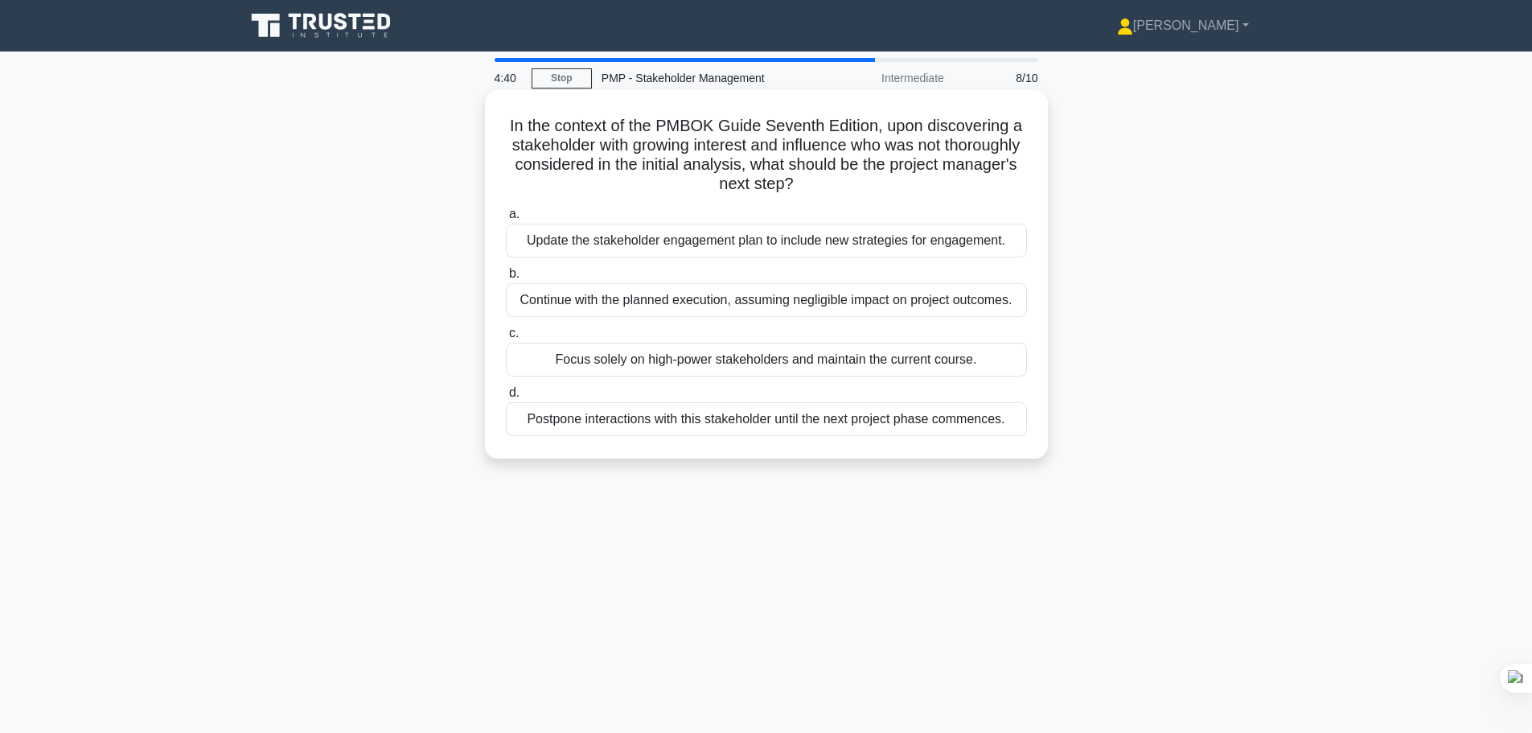
click at [858, 249] on div "Update the stakeholder engagement plan to include new strategies for engagement." at bounding box center [766, 241] width 521 height 34
click at [506, 220] on input "a. Update the stakeholder engagement plan to include new strategies for engagem…" at bounding box center [506, 214] width 0 height 10
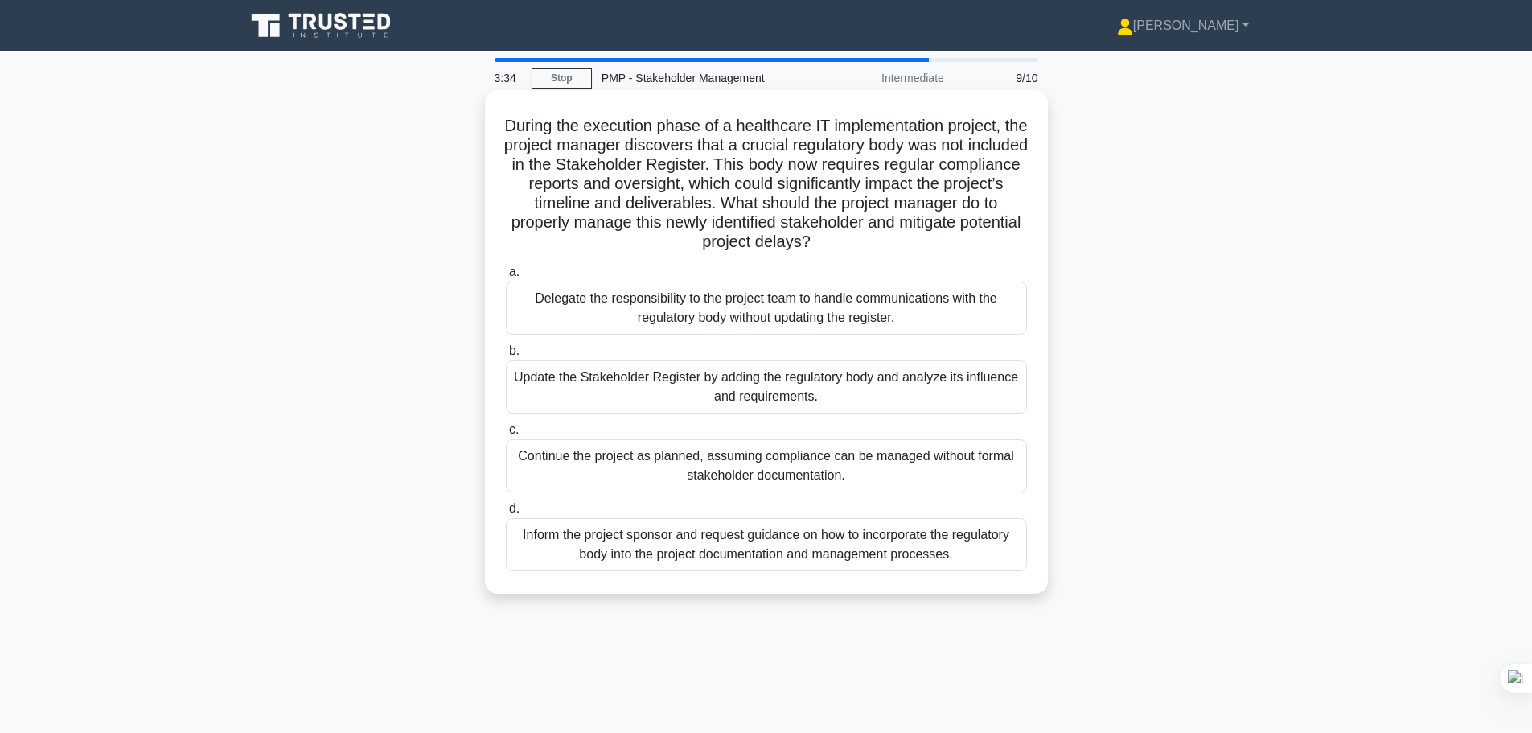
click at [878, 395] on div "Update the Stakeholder Register by adding the regulatory body and analyze its i…" at bounding box center [766, 386] width 521 height 53
click at [506, 356] on input "b. Update the Stakeholder Register by adding the regulatory body and analyze it…" at bounding box center [506, 351] width 0 height 10
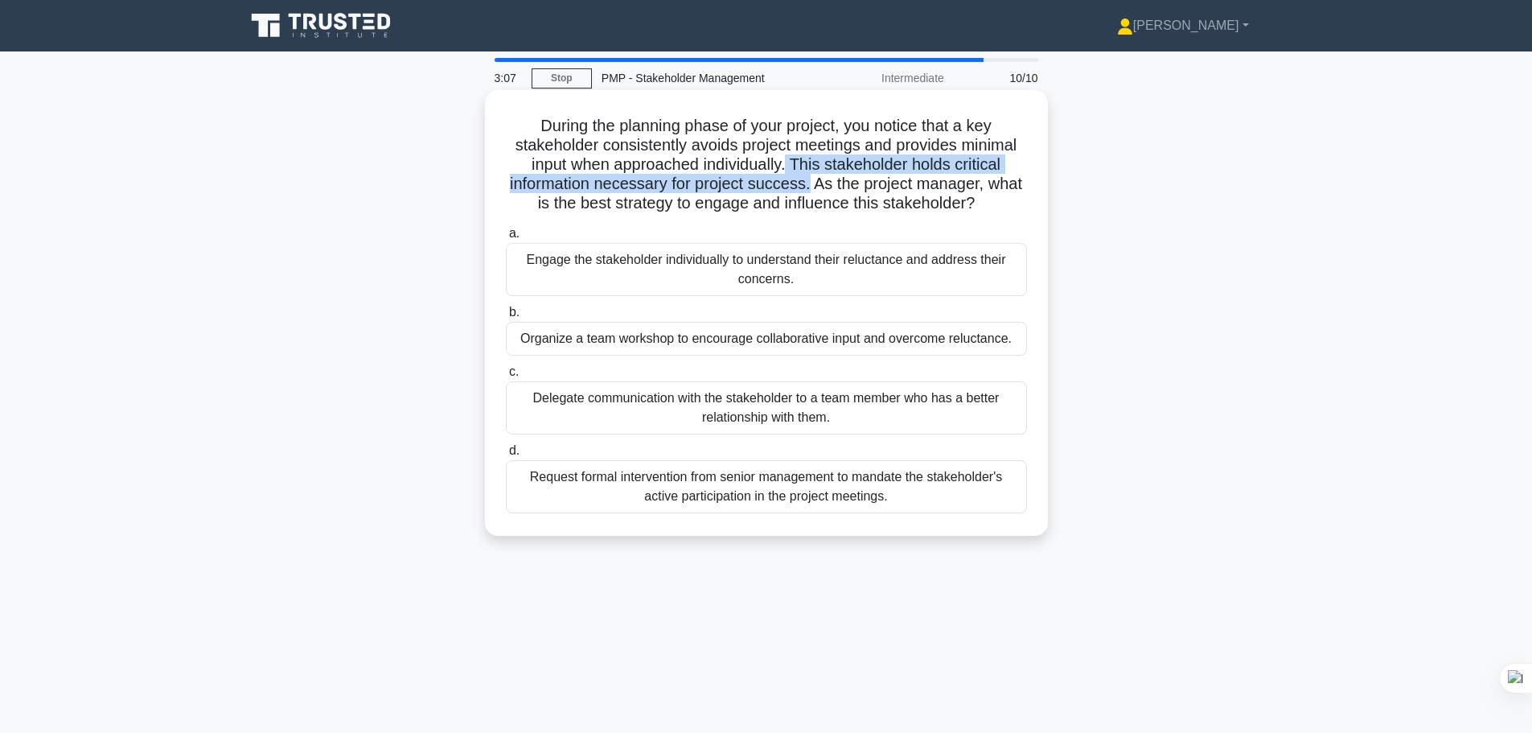
drag, startPoint x: 788, startPoint y: 166, endPoint x: 808, endPoint y: 187, distance: 29.0
click at [808, 187] on h5 "During the planning phase of your project, you notice that a key stakeholder co…" at bounding box center [766, 165] width 524 height 98
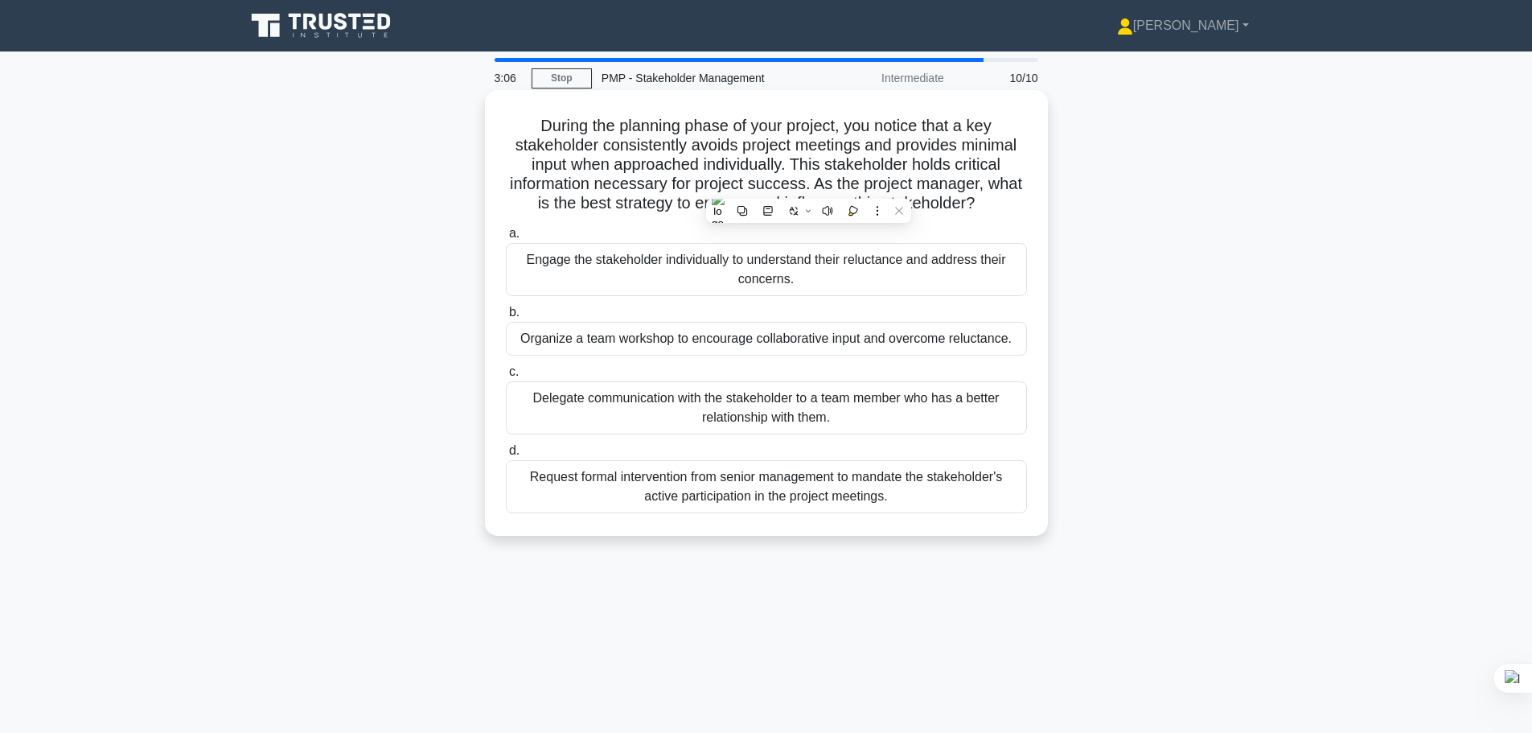
click at [836, 187] on h5 "During the planning phase of your project, you notice that a key stakeholder co…" at bounding box center [766, 165] width 524 height 98
drag, startPoint x: 540, startPoint y: 129, endPoint x: 841, endPoint y: 129, distance: 301.6
click at [841, 129] on h5 "During the planning phase of your project, you notice that a key stakeholder co…" at bounding box center [766, 165] width 524 height 98
click at [963, 122] on h5 "During the planning phase of your project, you notice that a key stakeholder co…" at bounding box center [766, 165] width 524 height 98
click at [787, 164] on h5 "During the planning phase of your project, you notice that a key stakeholder co…" at bounding box center [766, 165] width 524 height 98
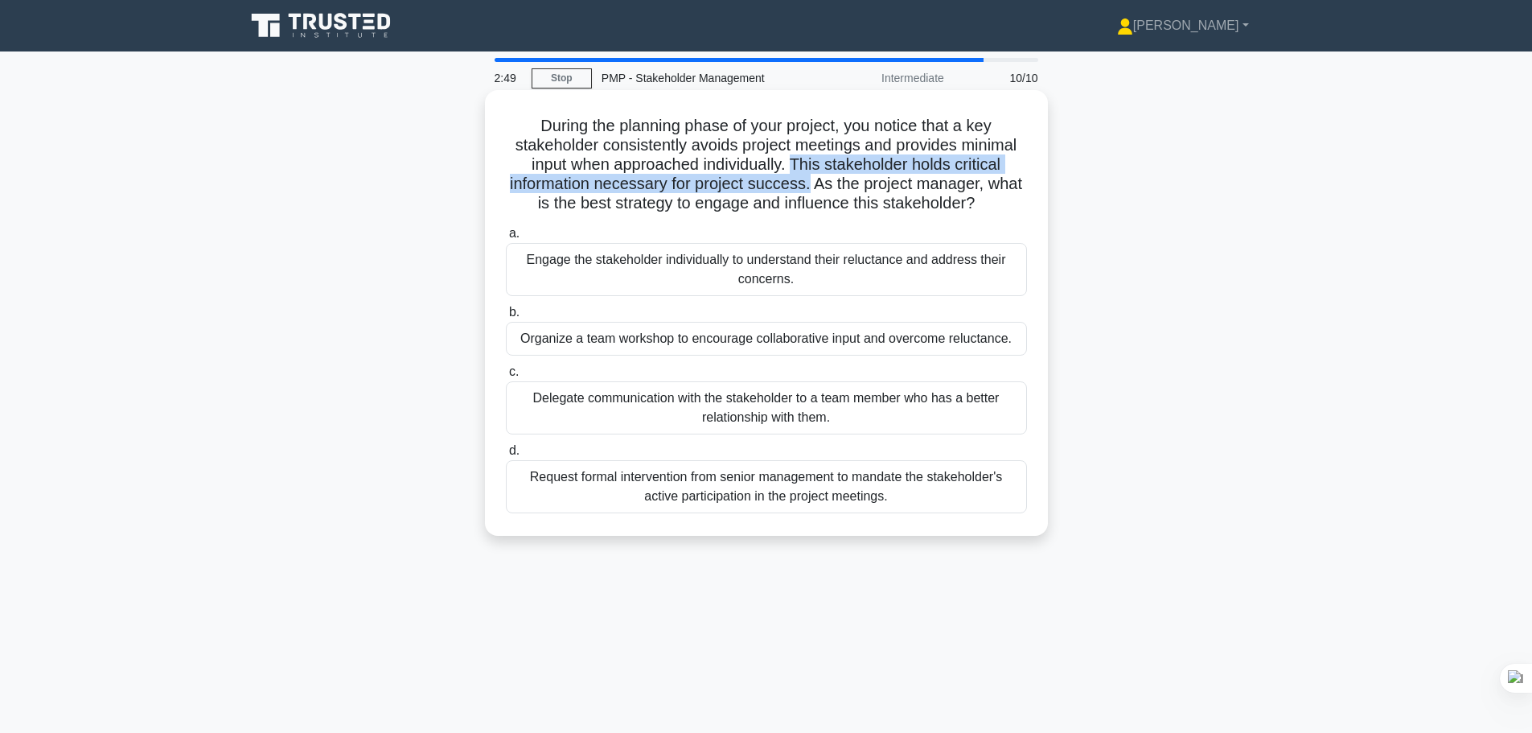
drag, startPoint x: 794, startPoint y: 166, endPoint x: 811, endPoint y: 189, distance: 28.8
click at [811, 189] on h5 "During the planning phase of your project, you notice that a key stakeholder co…" at bounding box center [766, 165] width 524 height 98
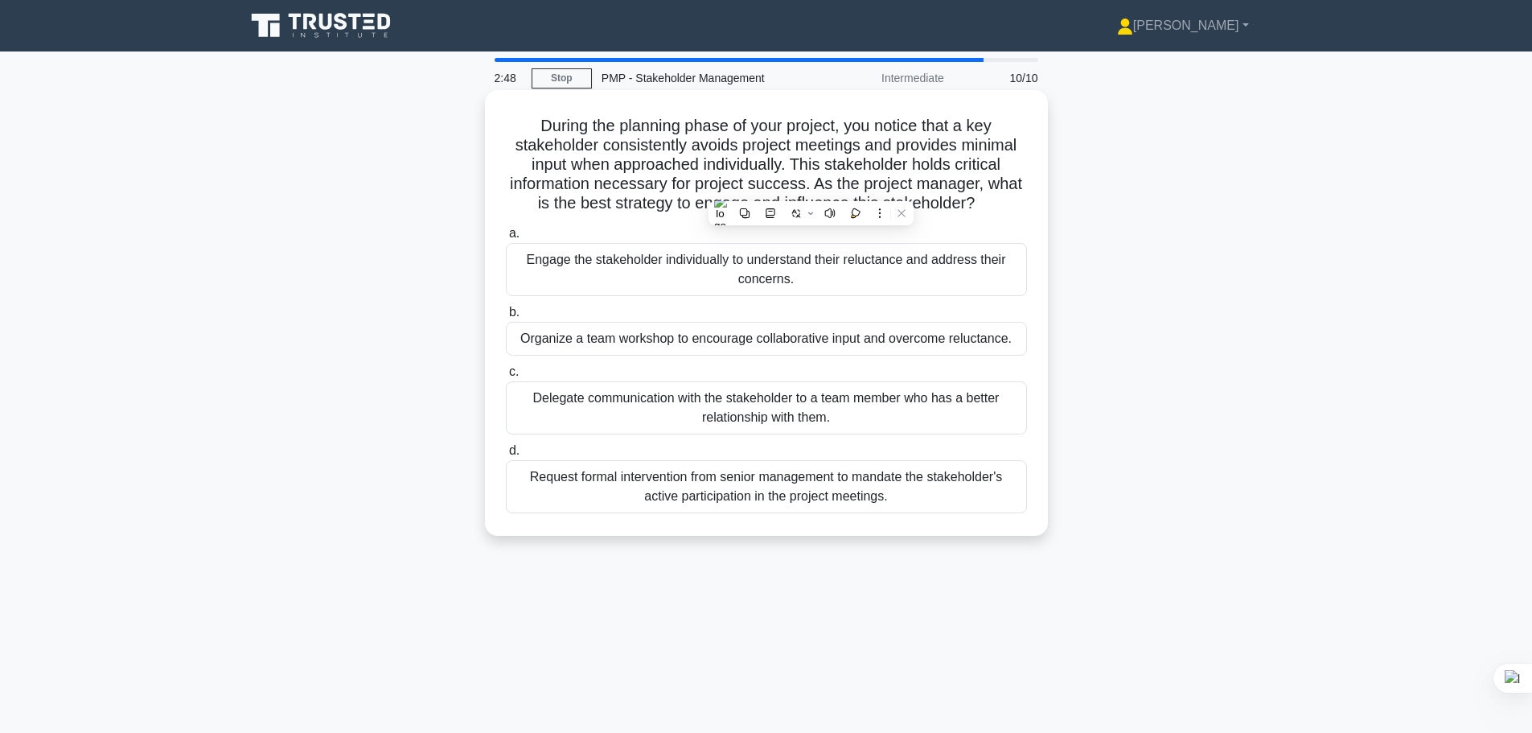
click at [975, 188] on h5 "During the planning phase of your project, you notice that a key stakeholder co…" at bounding box center [766, 165] width 524 height 98
drag, startPoint x: 994, startPoint y: 186, endPoint x: 1022, endPoint y: 203, distance: 32.8
click at [1022, 203] on h5 "During the planning phase of your project, you notice that a key stakeholder co…" at bounding box center [766, 165] width 524 height 98
click at [829, 182] on h5 "During the planning phase of your project, you notice that a key stakeholder co…" at bounding box center [766, 165] width 524 height 98
click at [855, 266] on div "Engage the stakeholder individually to understand their reluctance and address …" at bounding box center [766, 269] width 521 height 53
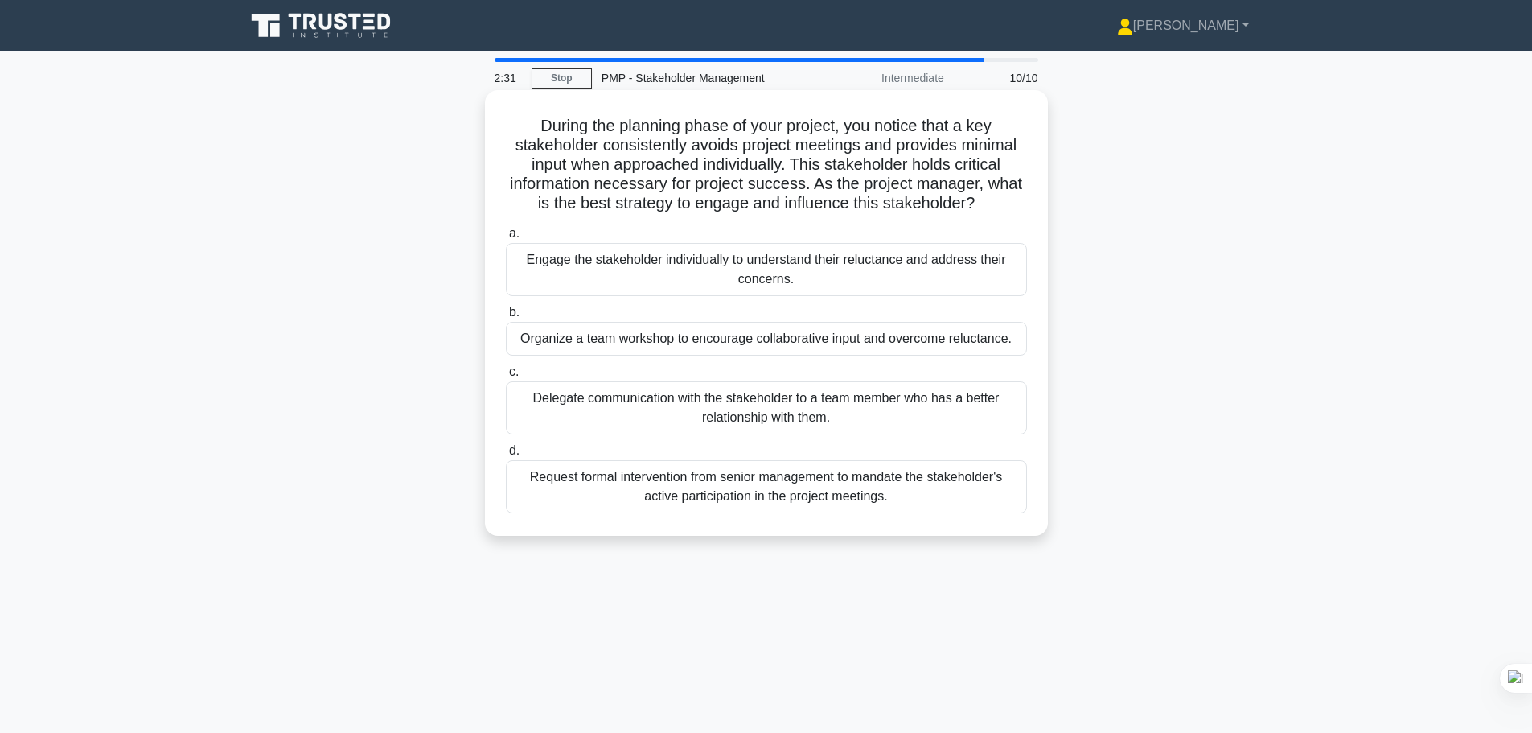
click at [506, 239] on input "a. Engage the stakeholder individually to understand their reluctance and addre…" at bounding box center [506, 233] width 0 height 10
